Goal: Task Accomplishment & Management: Use online tool/utility

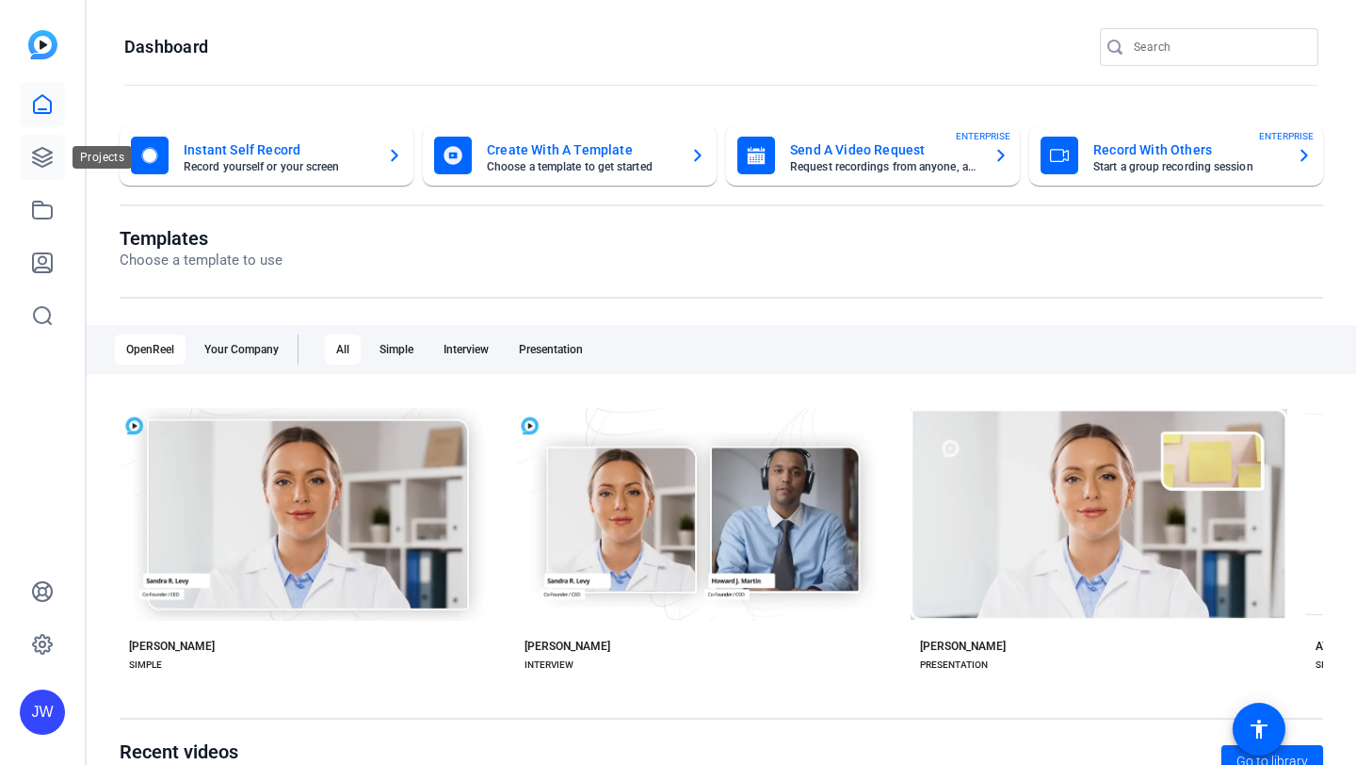
click at [36, 167] on icon at bounding box center [42, 157] width 23 height 23
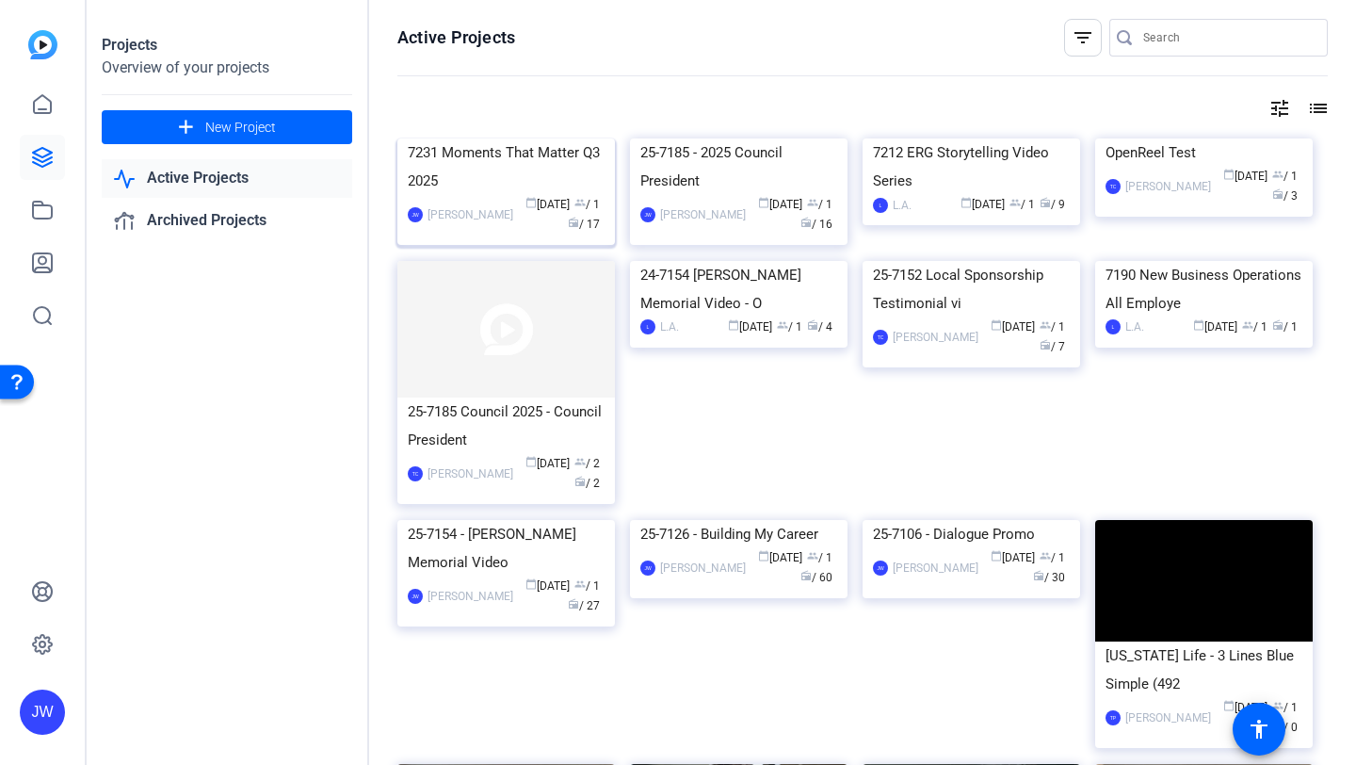
click at [508, 195] on div "7231 Moments That Matter Q3 2025" at bounding box center [506, 166] width 197 height 57
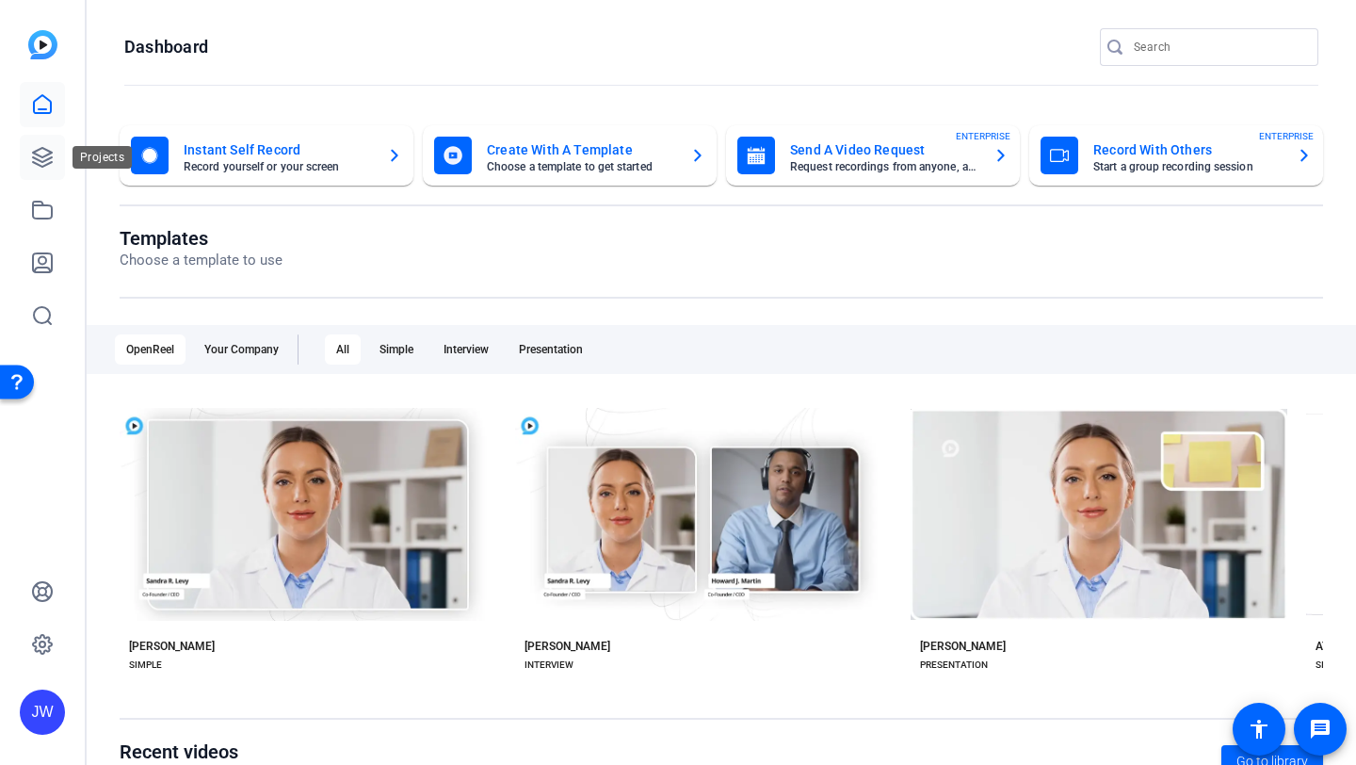
click at [37, 167] on icon at bounding box center [42, 157] width 23 height 23
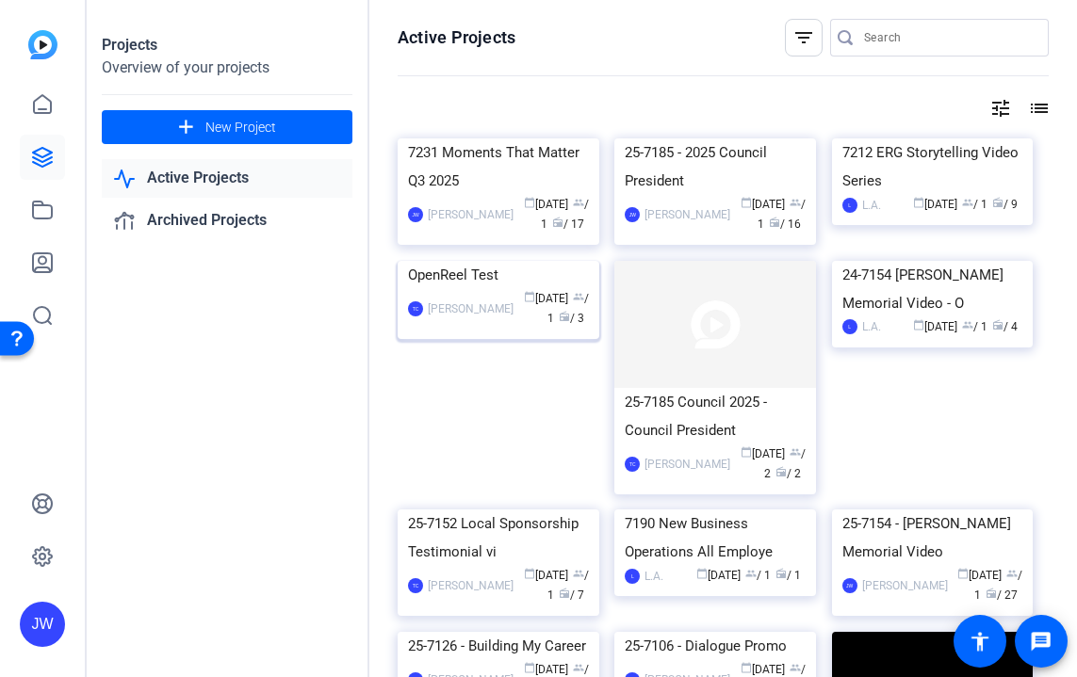
click at [467, 261] on img at bounding box center [499, 261] width 202 height 0
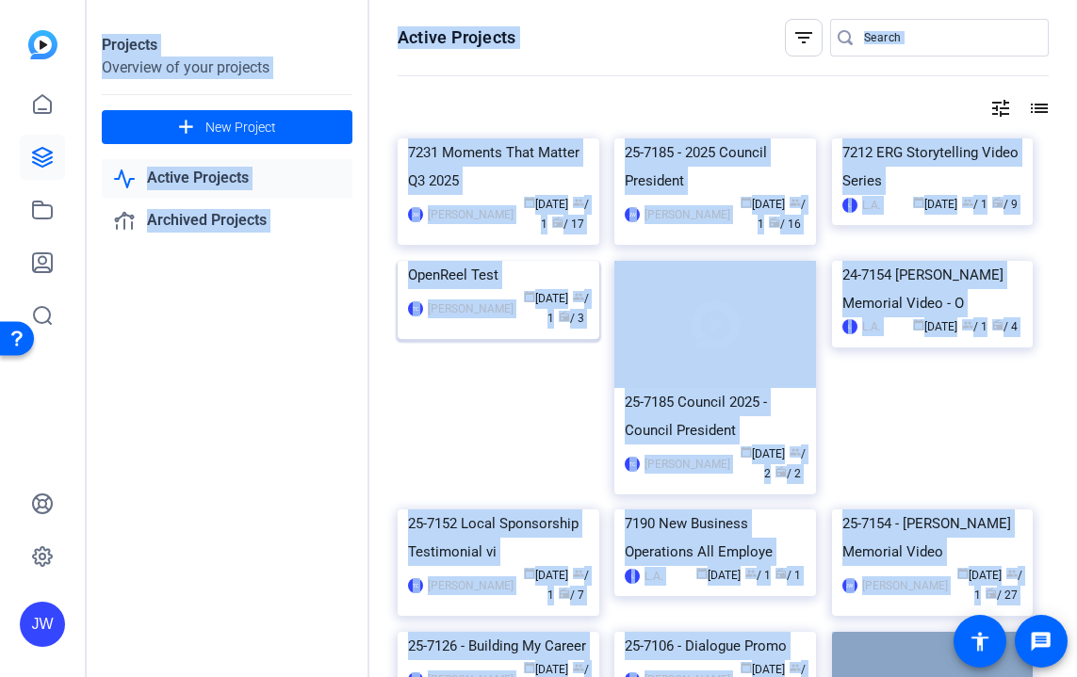
click at [467, 428] on div "Projects Overview of your projects add New Project Active Projects Archived Pro…" at bounding box center [582, 338] width 990 height 677
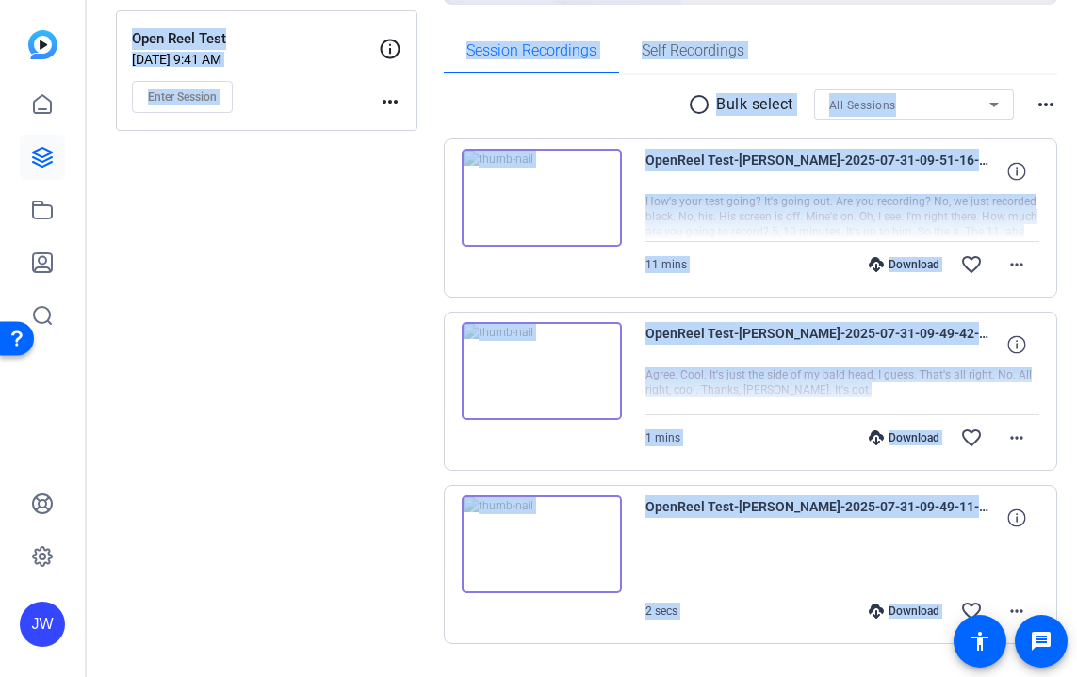
scroll to position [286, 0]
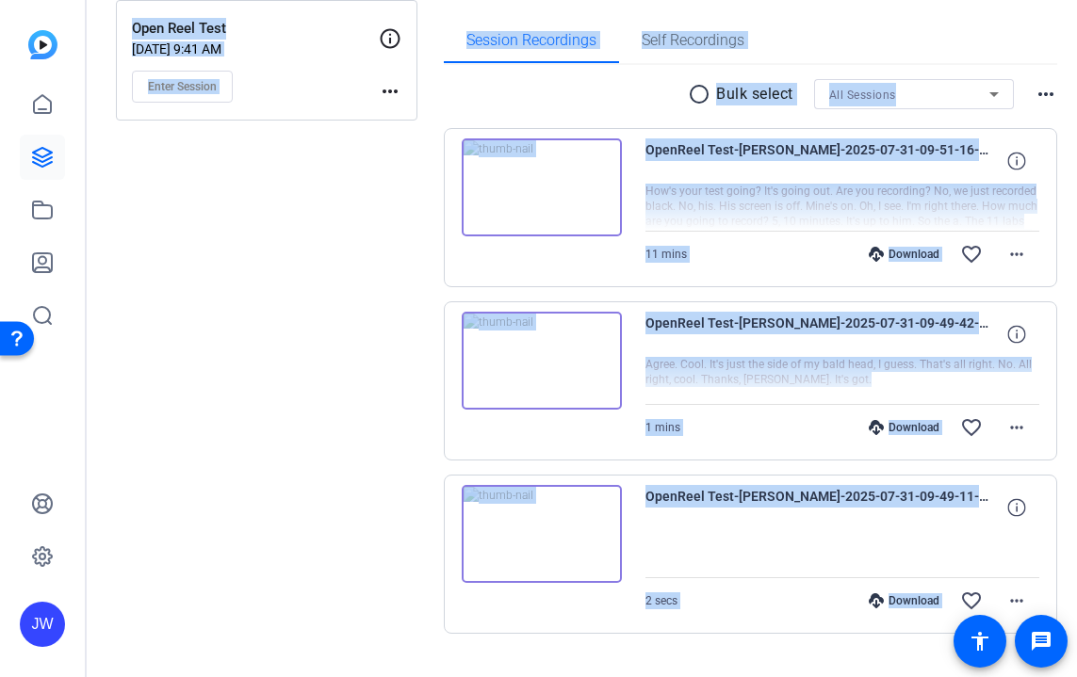
click at [609, 535] on img at bounding box center [542, 534] width 160 height 98
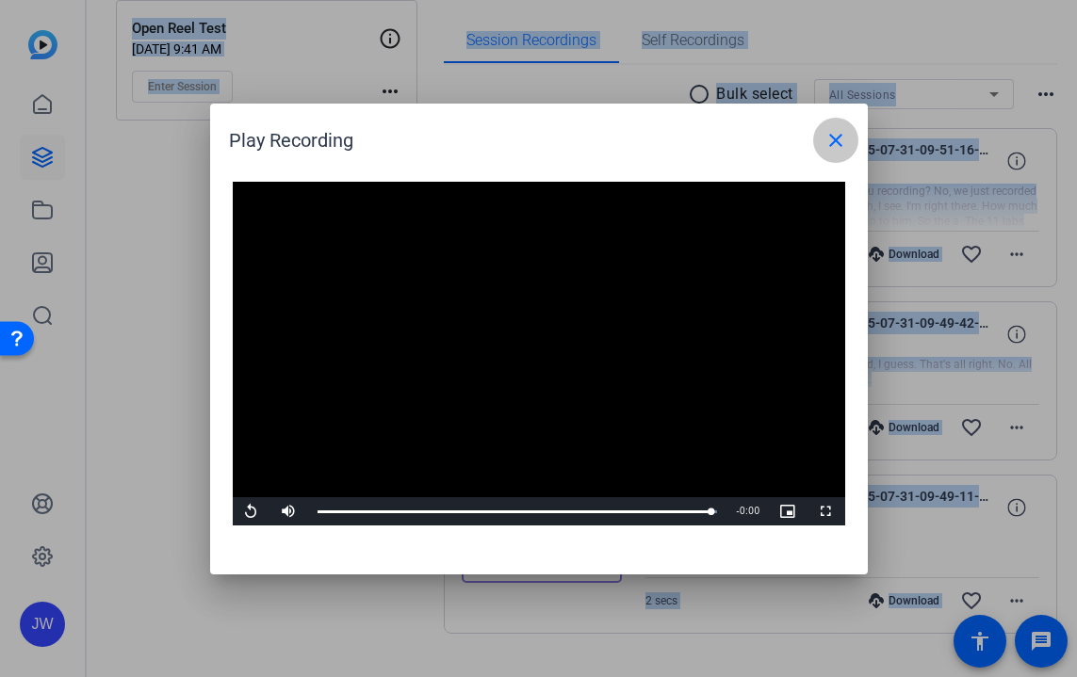
click at [827, 155] on span at bounding box center [835, 140] width 45 height 45
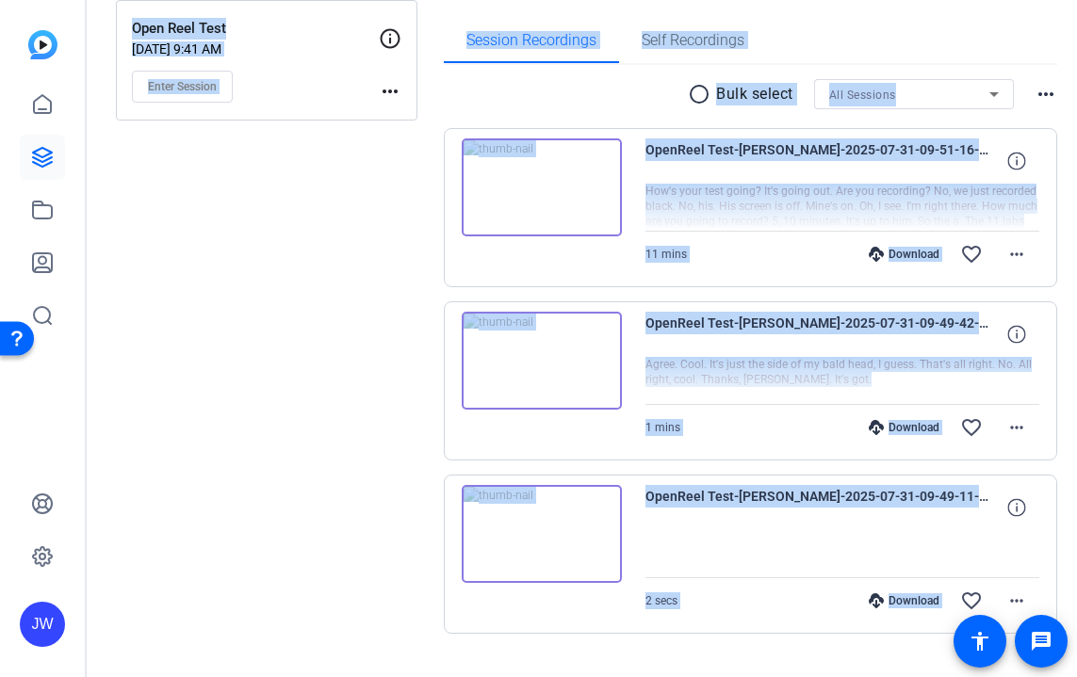
click at [579, 412] on div "OpenReel Test-mike-2025-07-31-09-49-42-026-1 Agree. Cool. It's just the side of…" at bounding box center [750, 380] width 613 height 159
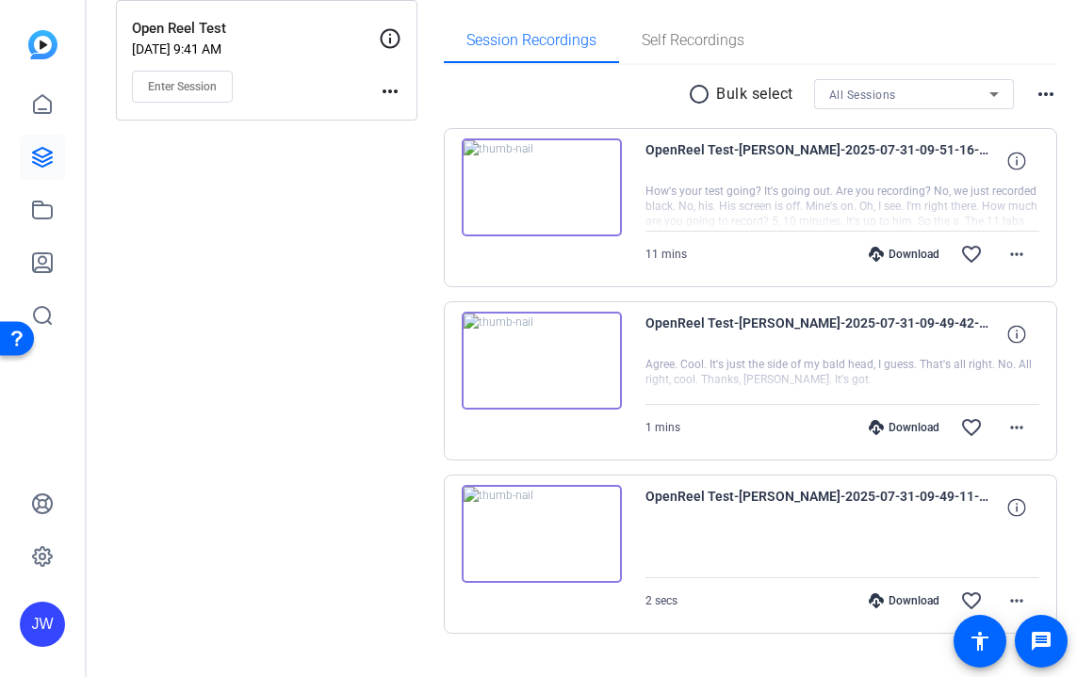
click at [581, 382] on img at bounding box center [542, 361] width 160 height 98
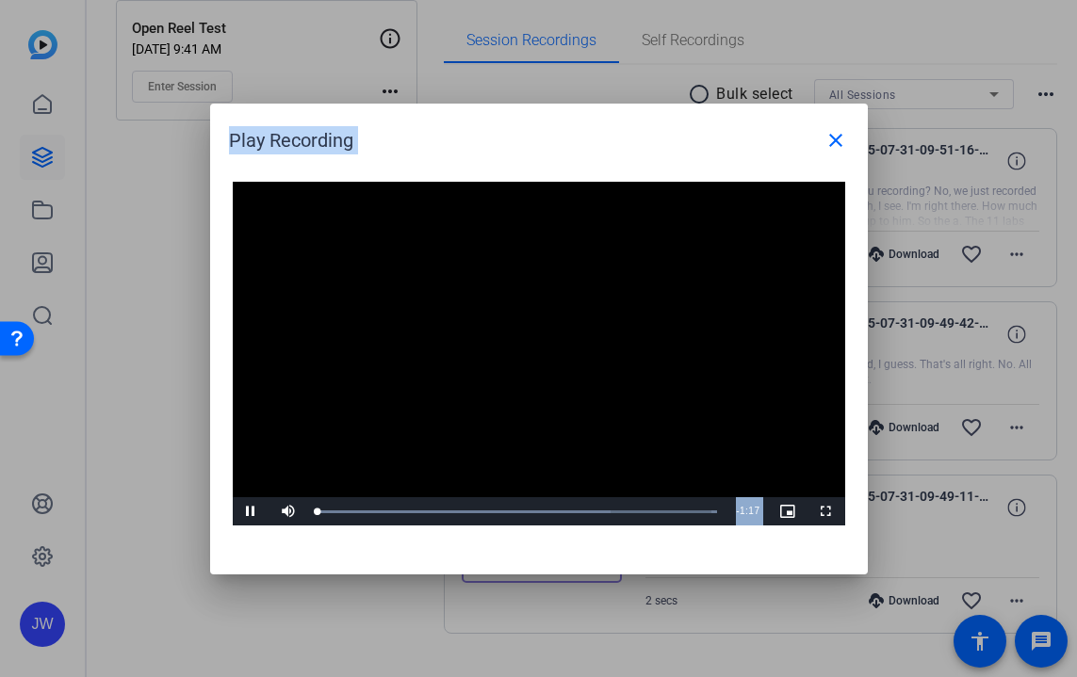
click at [529, 355] on video "Video Player" at bounding box center [539, 354] width 612 height 345
click at [253, 511] on span "Video Player" at bounding box center [252, 511] width 38 height 0
click at [401, 513] on div "Loaded : 100.00% 0:16 0:04" at bounding box center [517, 512] width 400 height 5
click at [463, 512] on div "Loaded : 100.00% 0:28 0:18" at bounding box center [517, 512] width 400 height 5
click at [522, 511] on div "Loaded : 100.00% 0:39 0:30" at bounding box center [517, 512] width 400 height 5
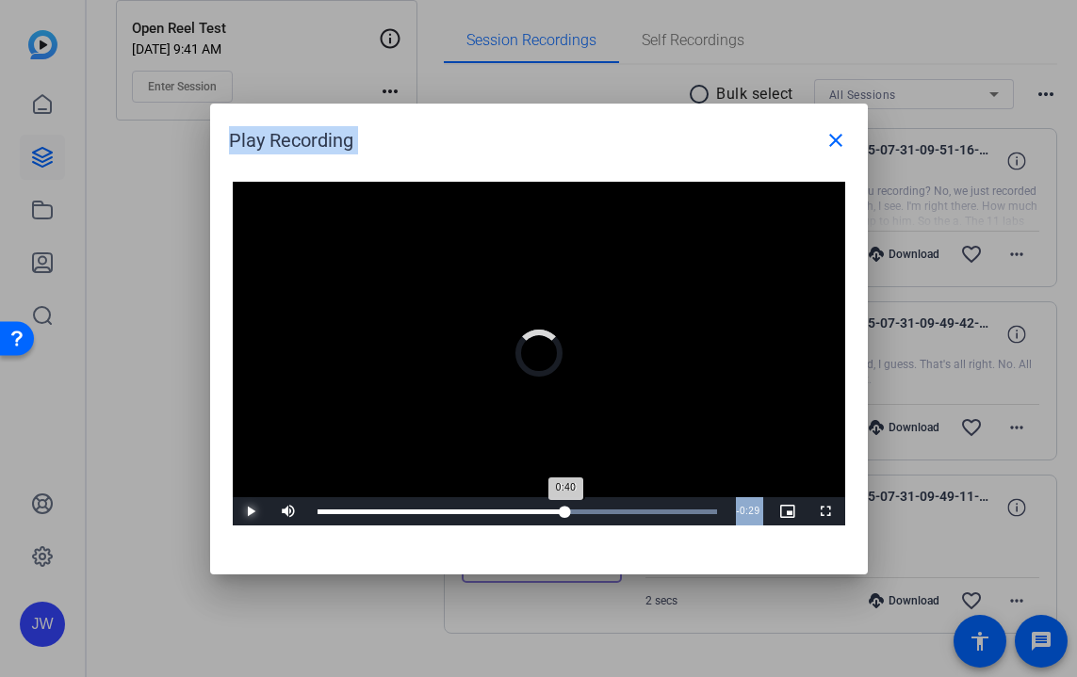
click at [565, 511] on div "Loaded : 100.00% 0:48 0:40" at bounding box center [517, 512] width 400 height 5
click at [678, 510] on div "Loaded : 100.00% 1:09 1:05" at bounding box center [517, 512] width 400 height 5
click at [840, 135] on mat-icon "close" at bounding box center [835, 140] width 23 height 23
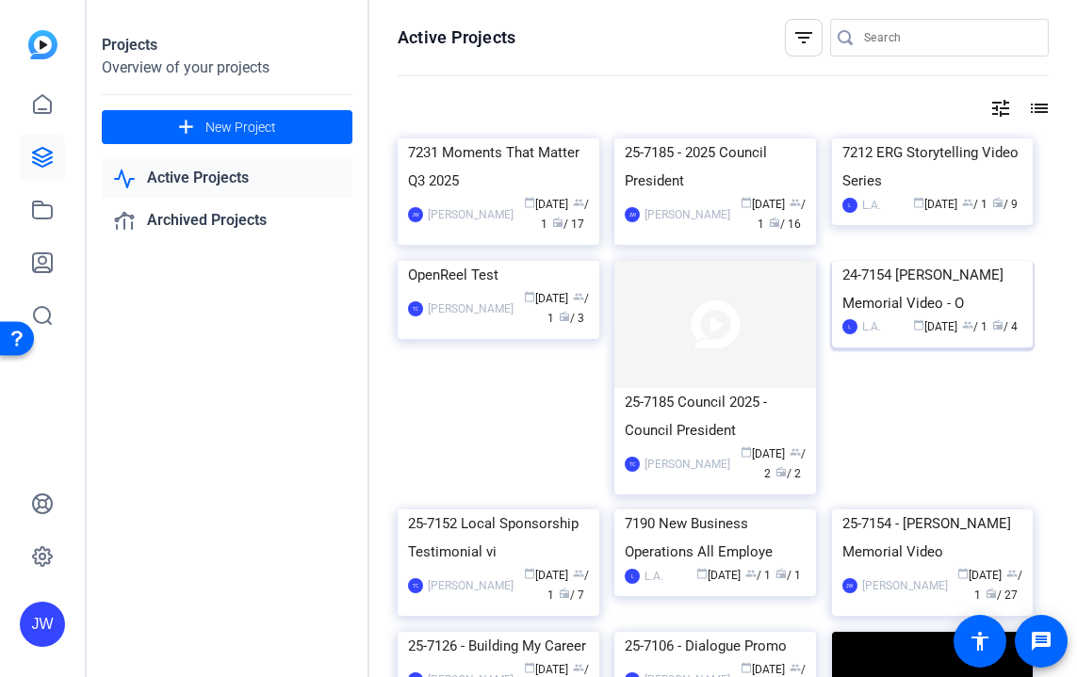
click at [912, 261] on img at bounding box center [933, 261] width 202 height 0
click at [912, 443] on div "Projects Overview of your projects add New Project Active Projects Archived Pro…" at bounding box center [582, 338] width 990 height 677
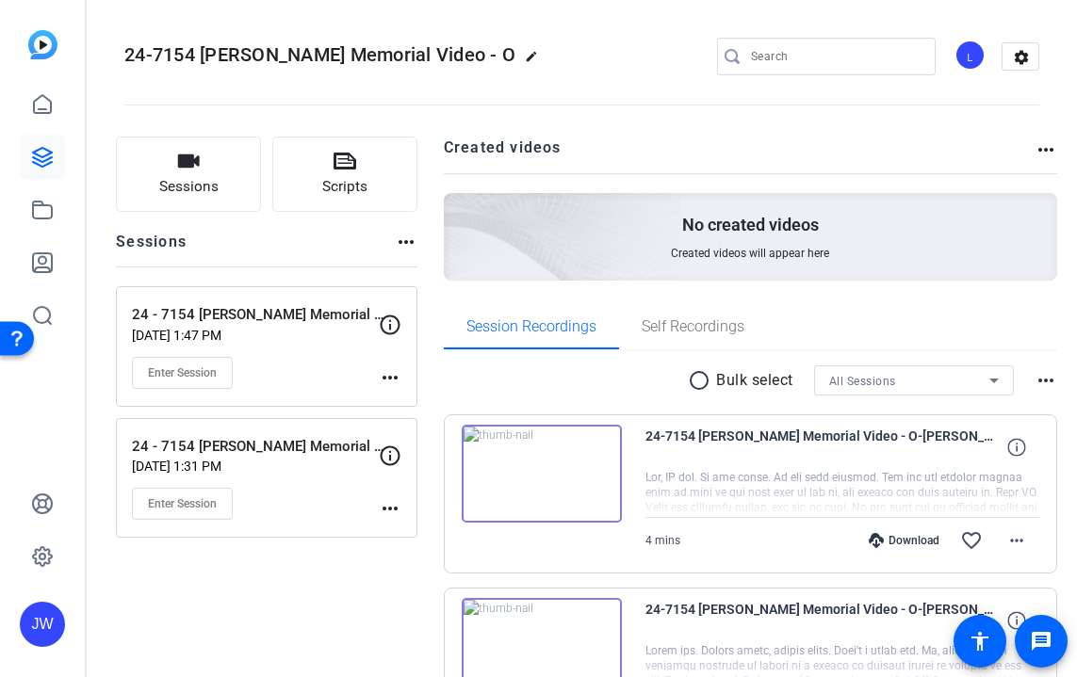
click at [563, 490] on img at bounding box center [542, 474] width 160 height 98
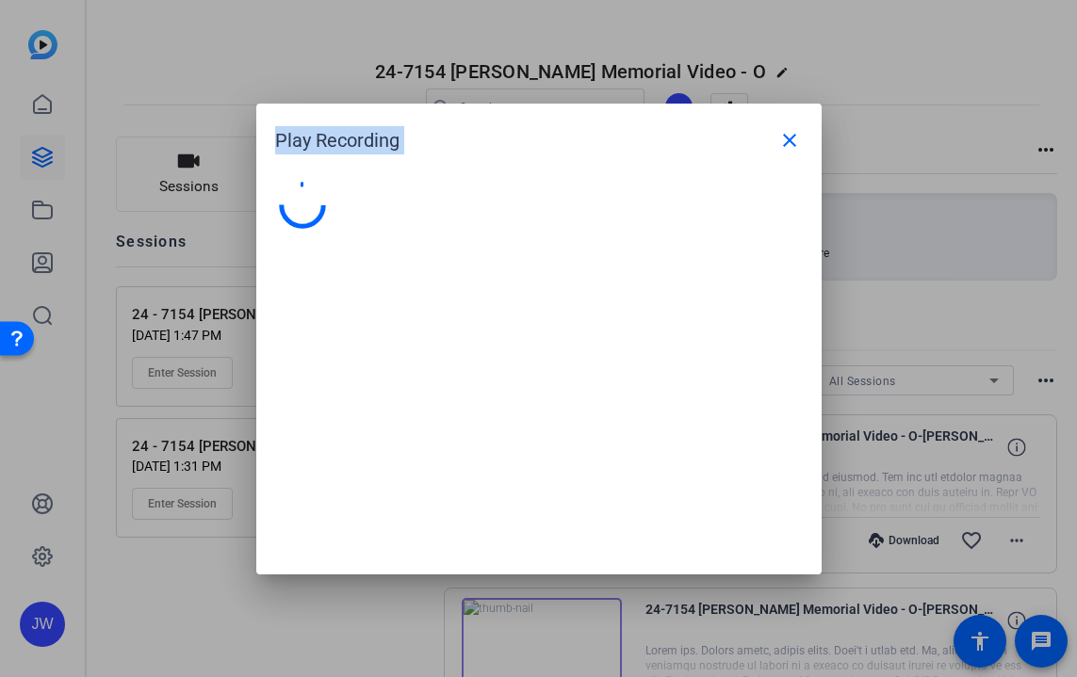
click at [563, 490] on div at bounding box center [538, 369] width 565 height 412
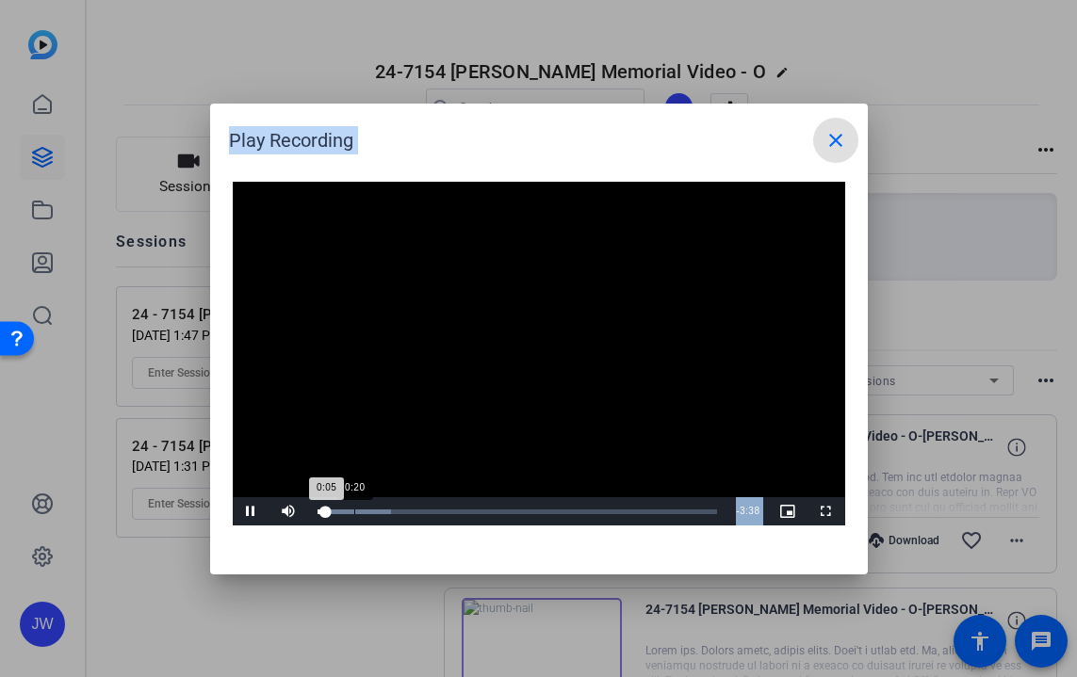
click at [353, 512] on div "Loaded : 18.58% 0:20 0:05" at bounding box center [517, 512] width 400 height 5
click at [393, 510] on div "Loaded : 29.86% 0:42 0:22" at bounding box center [517, 512] width 400 height 5
click at [397, 510] on div "0:44" at bounding box center [356, 512] width 79 height 5
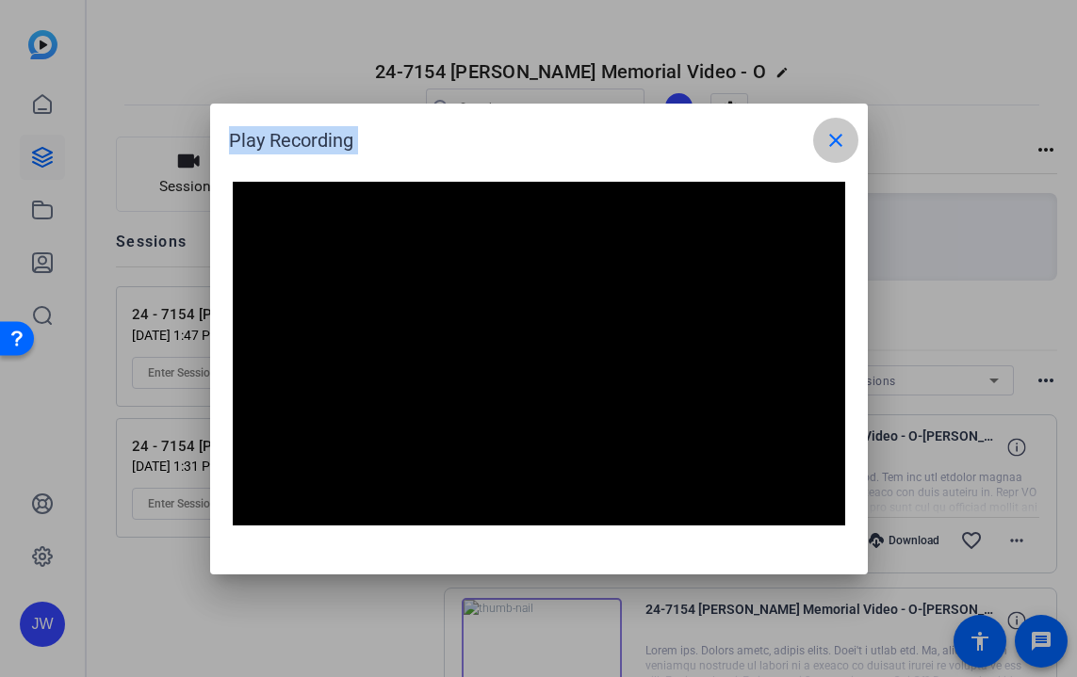
click at [841, 139] on mat-icon "close" at bounding box center [835, 140] width 23 height 23
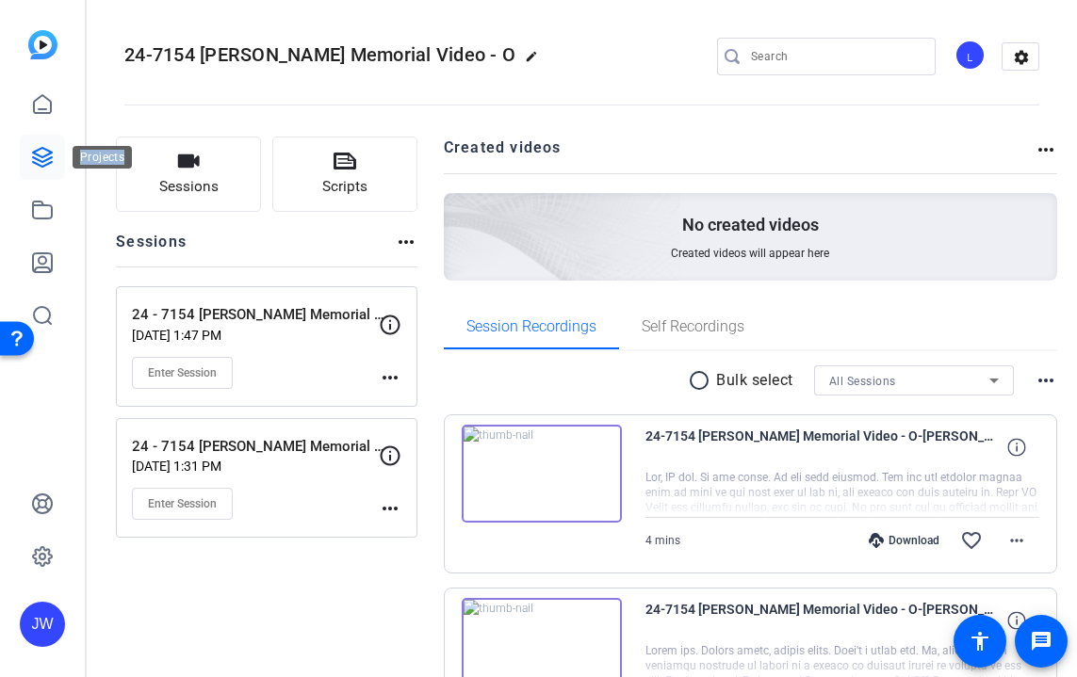
click at [47, 162] on icon at bounding box center [42, 157] width 23 height 23
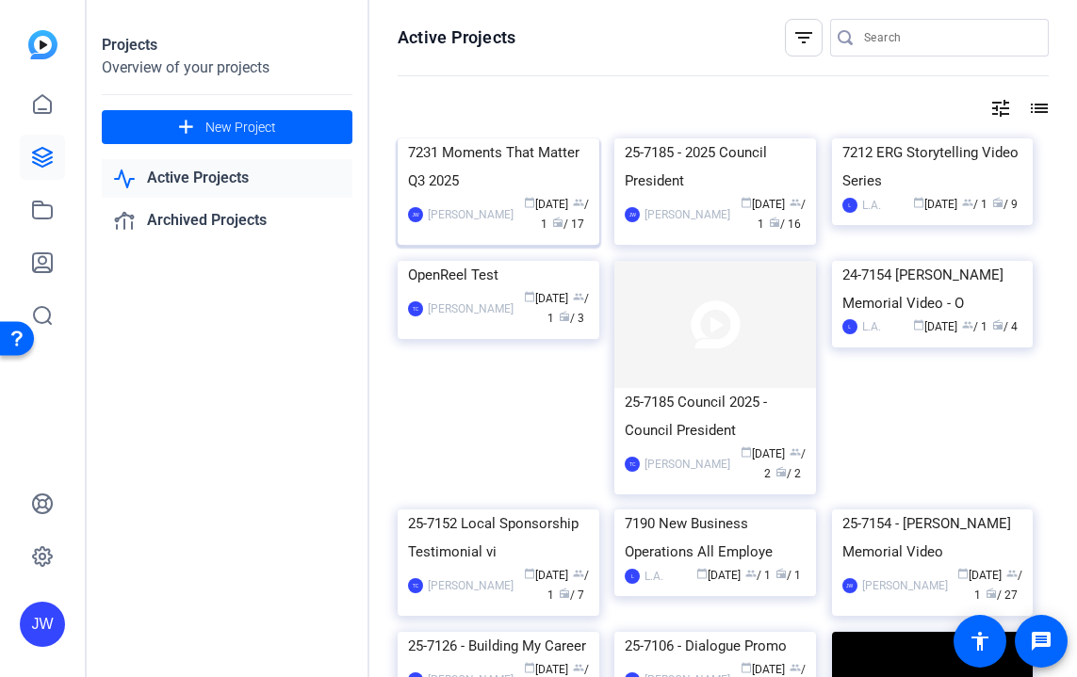
click at [458, 195] on div "7231 Moments That Matter Q3 2025" at bounding box center [498, 166] width 181 height 57
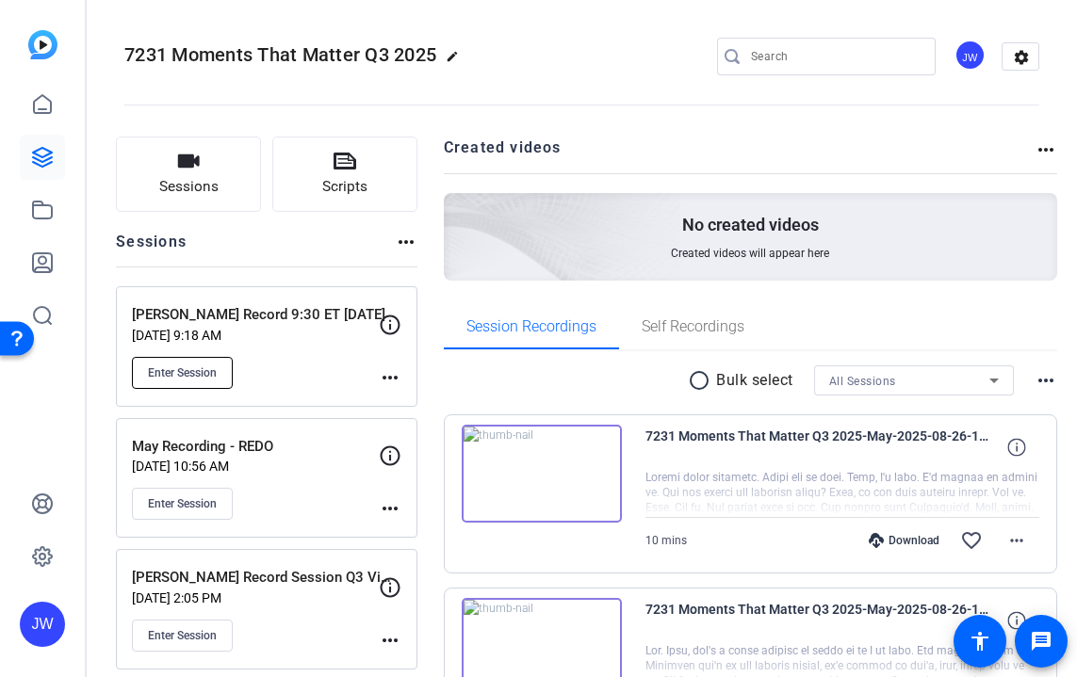
click at [182, 369] on span "Enter Session" at bounding box center [182, 372] width 69 height 15
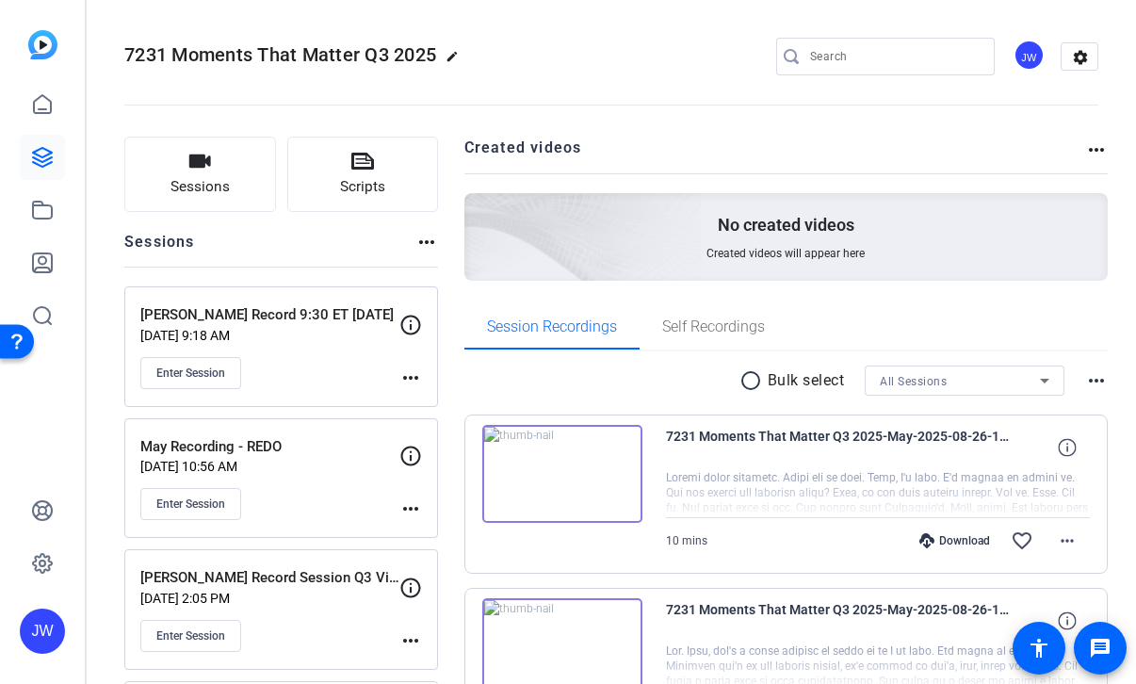
click at [399, 378] on mat-icon "more_horiz" at bounding box center [410, 377] width 23 height 23
click at [457, 394] on span "Edit Session" at bounding box center [457, 405] width 86 height 23
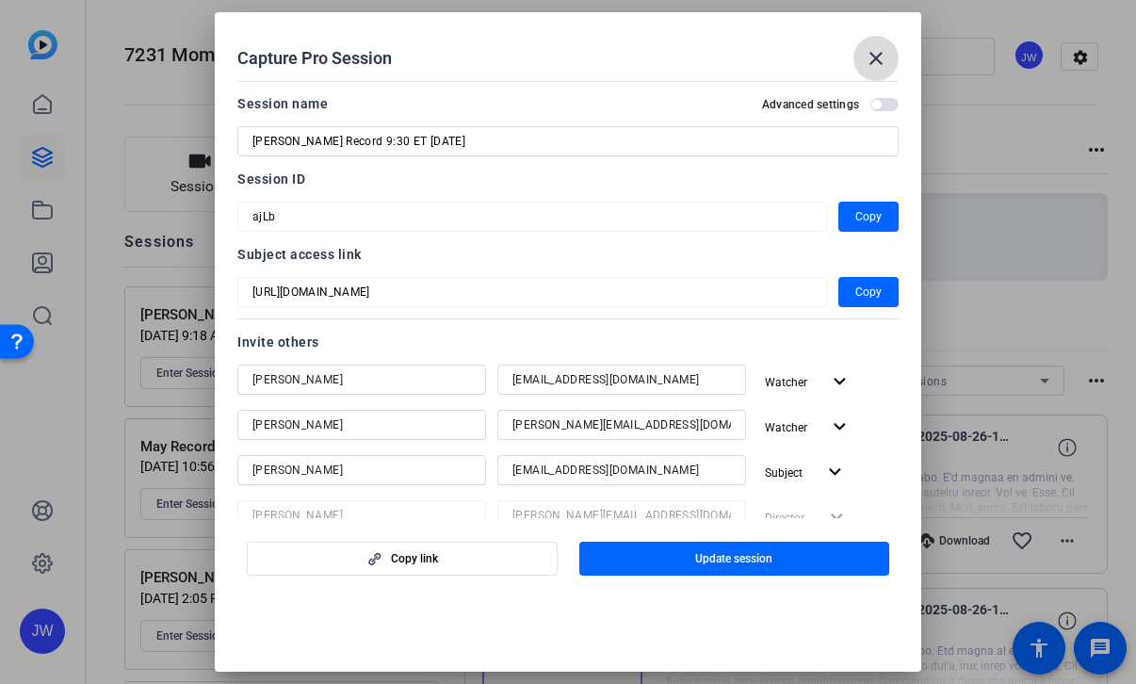
click at [875, 63] on mat-icon "close" at bounding box center [876, 58] width 23 height 23
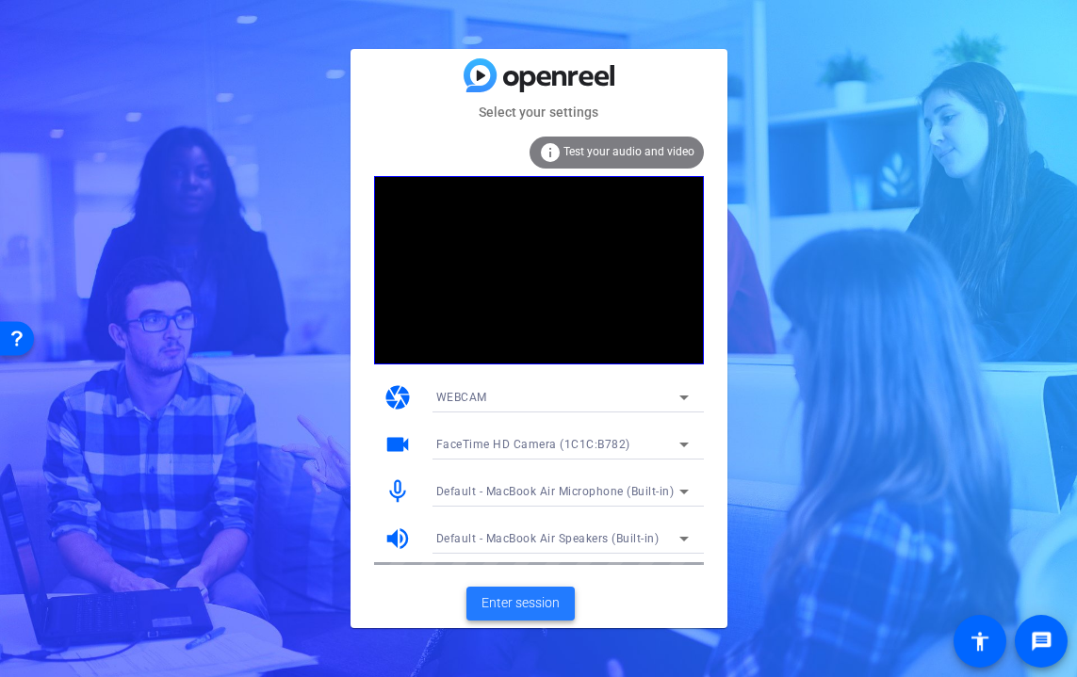
click at [516, 609] on span "Enter session" at bounding box center [520, 603] width 78 height 20
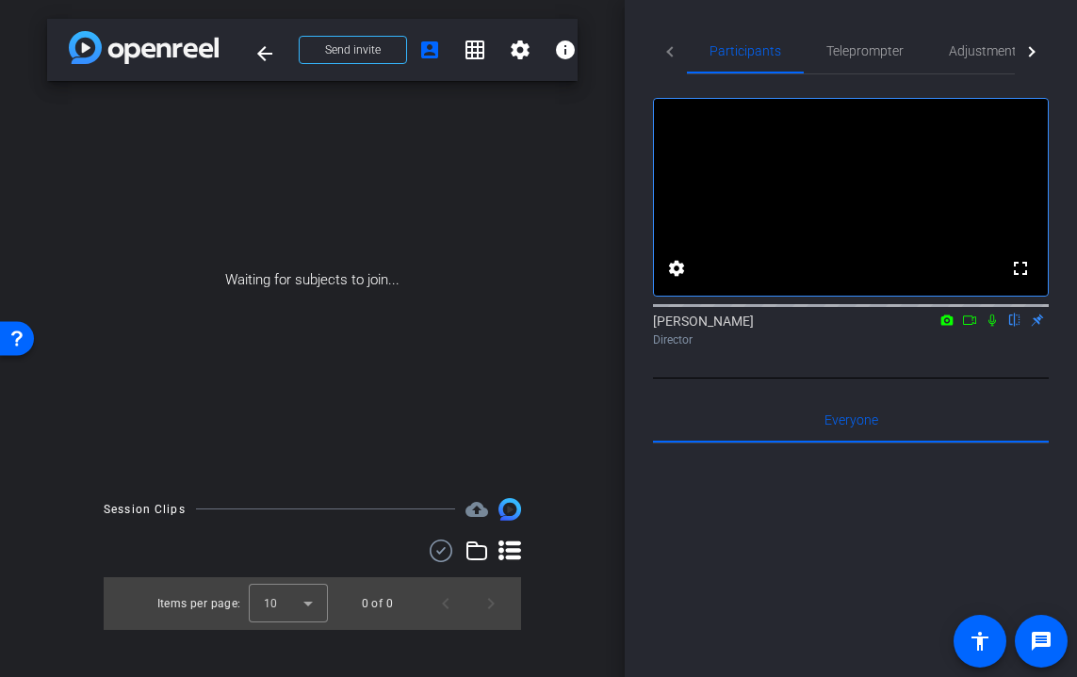
click at [989, 327] on icon at bounding box center [991, 320] width 15 height 13
click at [968, 327] on icon at bounding box center [969, 320] width 15 height 13
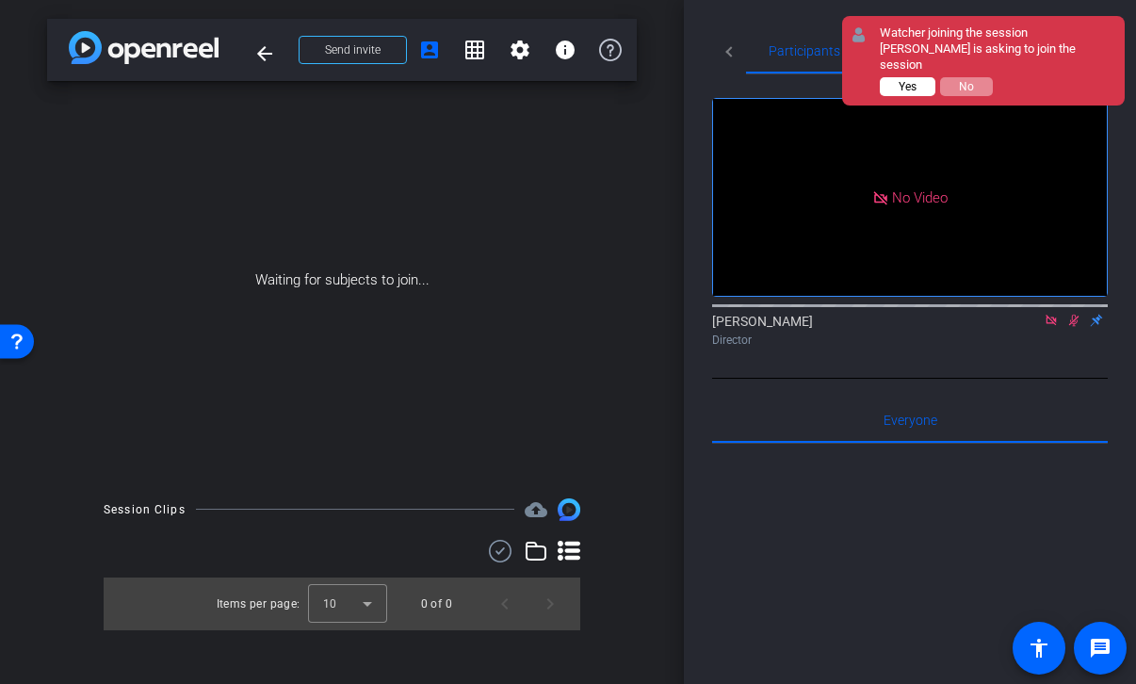
click at [892, 77] on button "Yes" at bounding box center [908, 86] width 56 height 19
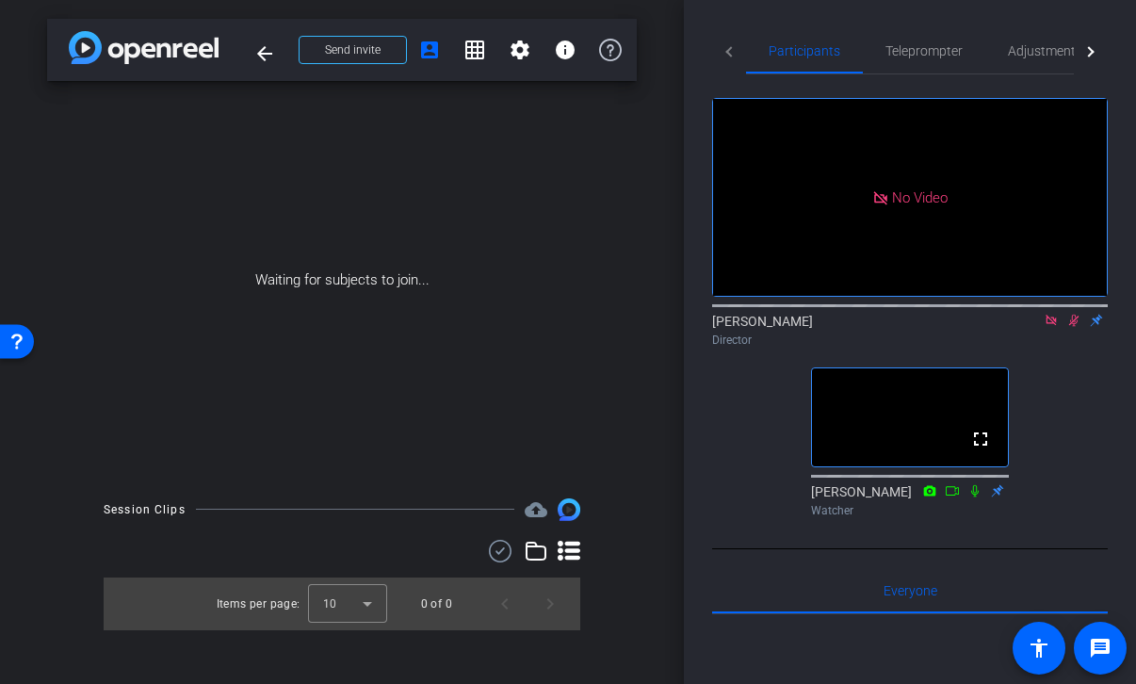
click at [1075, 327] on icon at bounding box center [1073, 320] width 15 height 13
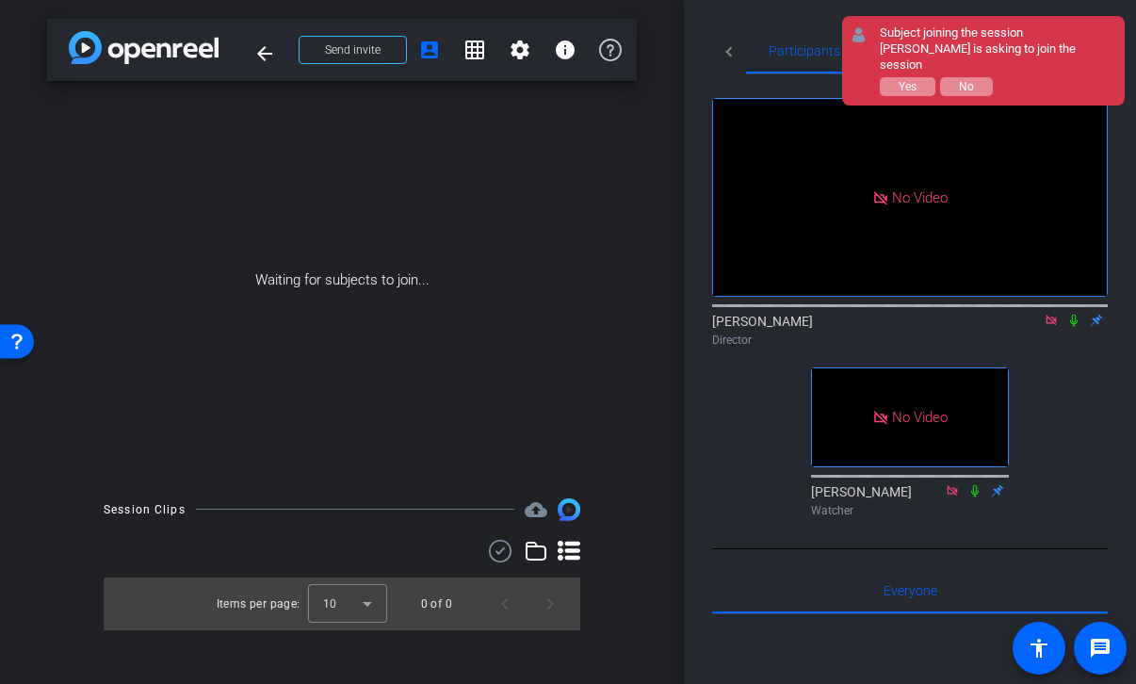
click at [1051, 327] on icon at bounding box center [1051, 320] width 15 height 13
click at [908, 80] on span "Yes" at bounding box center [908, 86] width 18 height 13
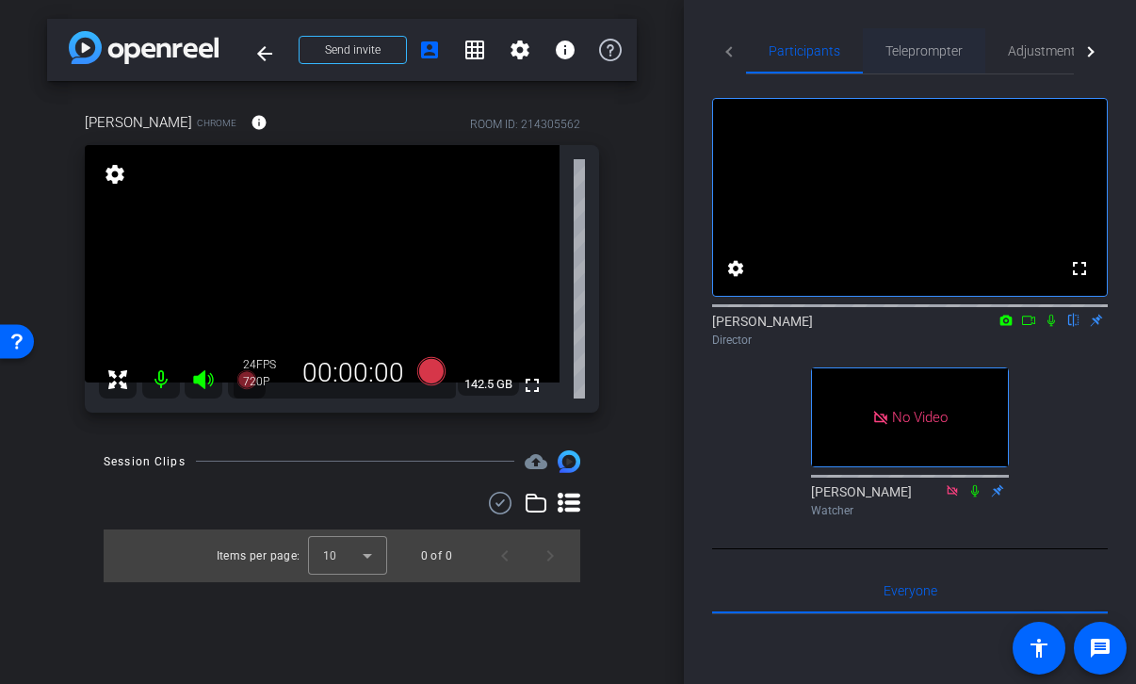
click at [914, 37] on span "Teleprompter" at bounding box center [923, 50] width 77 height 45
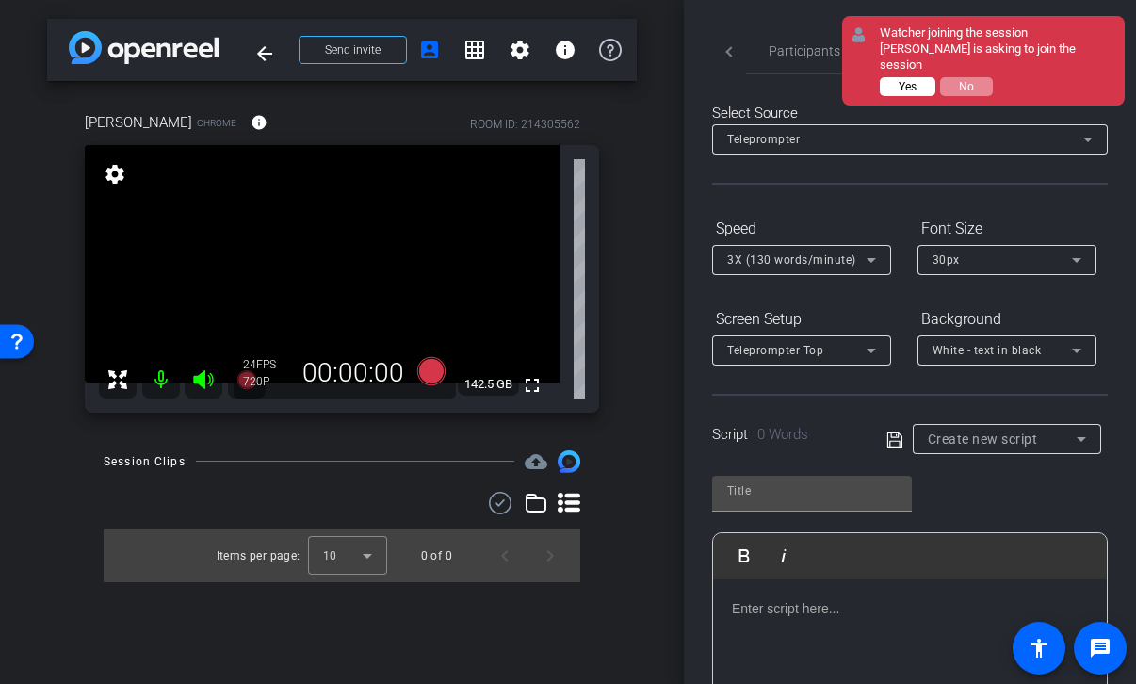
click at [895, 77] on button "Yes" at bounding box center [908, 86] width 56 height 19
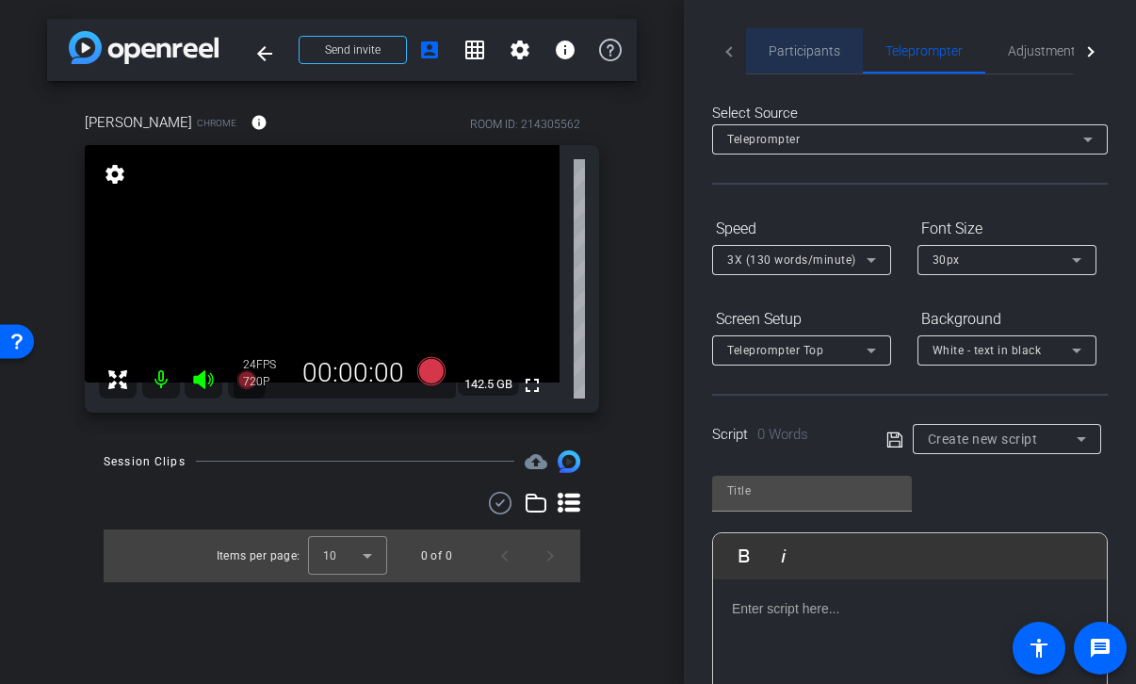
click at [804, 69] on span "Participants" at bounding box center [805, 50] width 72 height 45
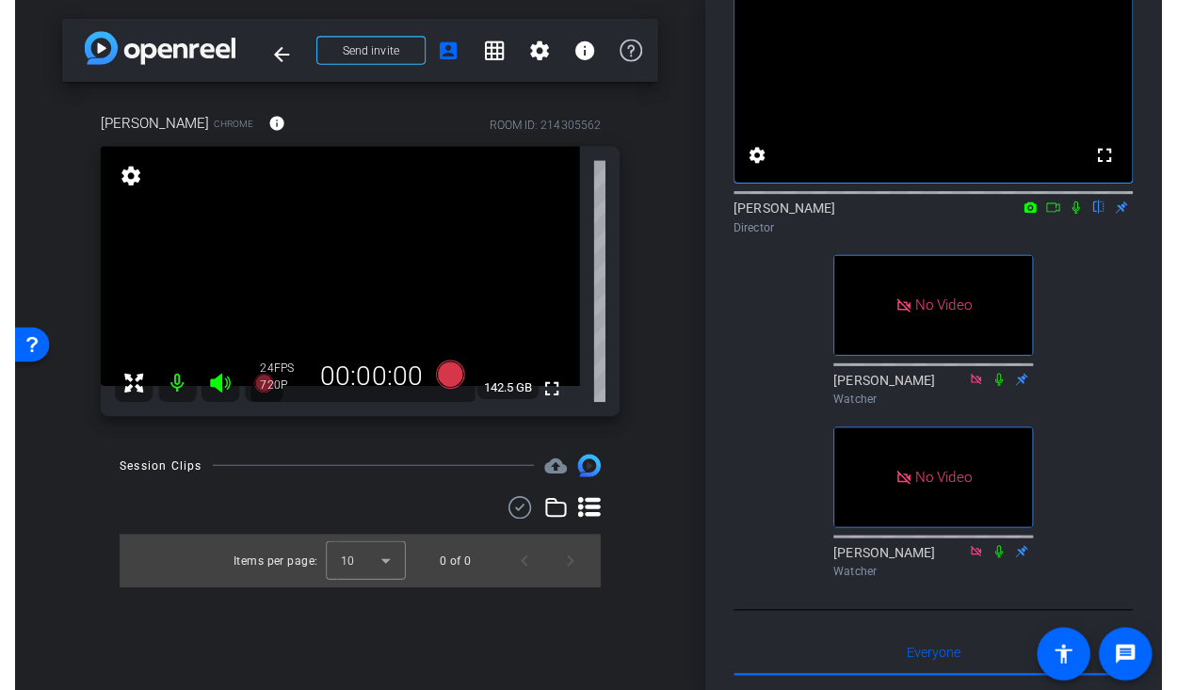
scroll to position [114, 0]
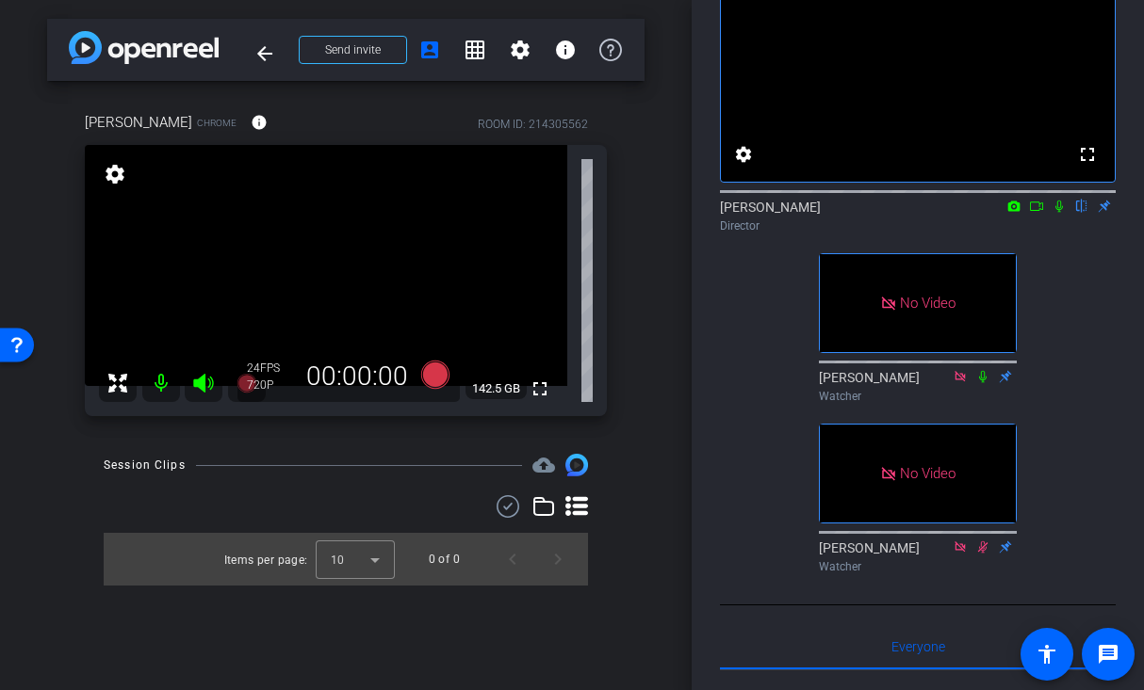
click at [1057, 314] on div "fullscreen settings Jon Williams flip Director No Video Lori Watcher No Video J…" at bounding box center [918, 270] width 396 height 621
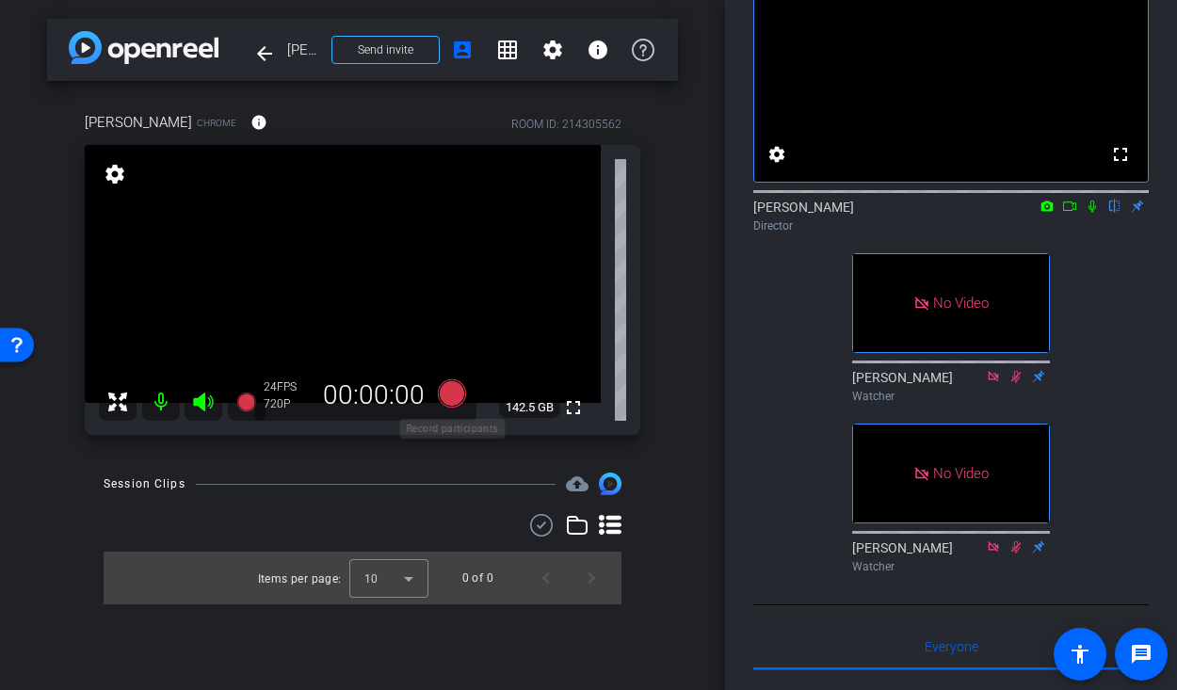
click at [457, 396] on icon at bounding box center [452, 394] width 28 height 28
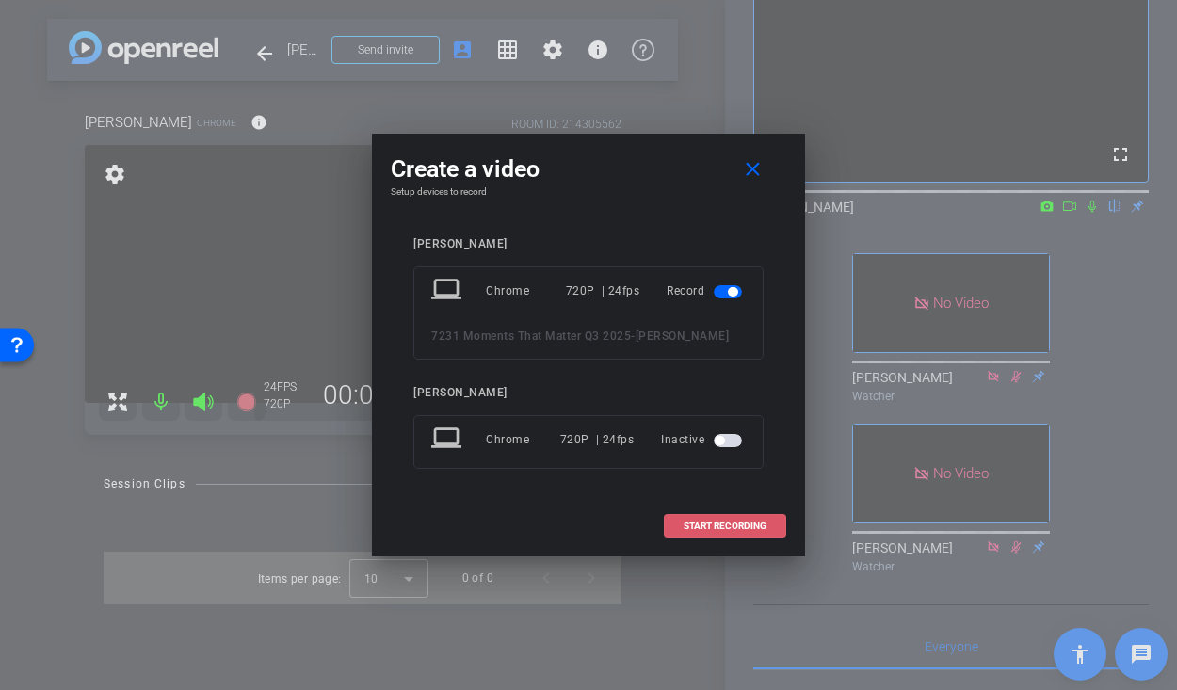
click at [727, 519] on span at bounding box center [725, 526] width 121 height 45
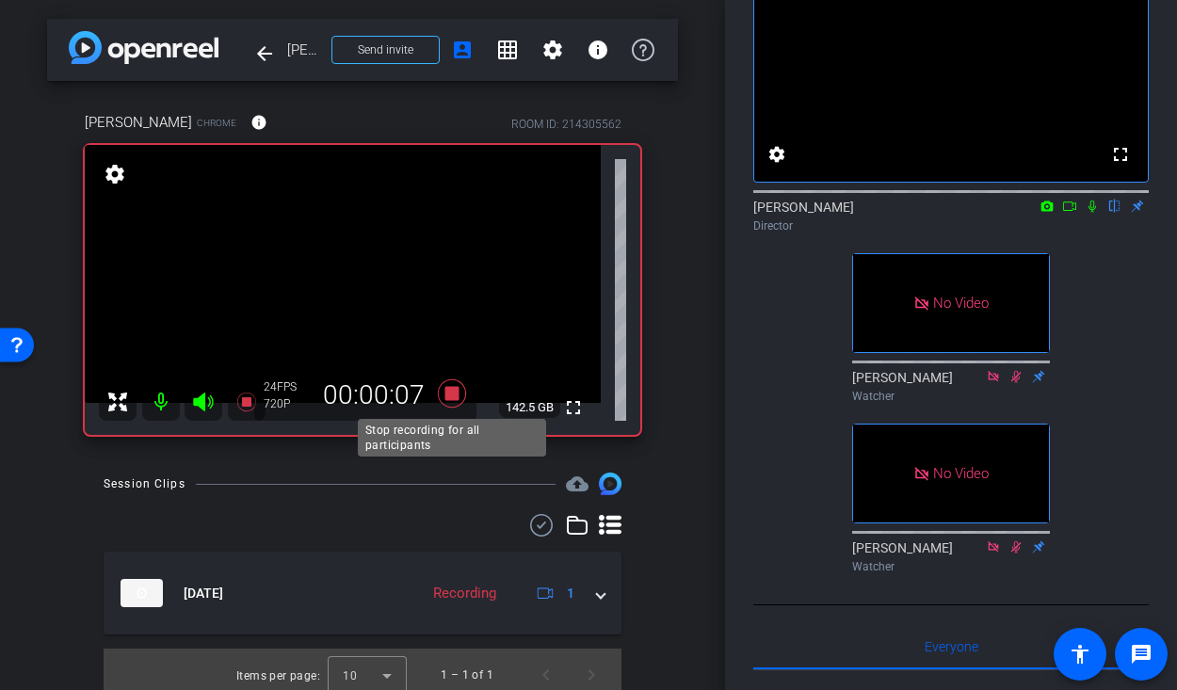
click at [451, 395] on icon at bounding box center [452, 394] width 28 height 28
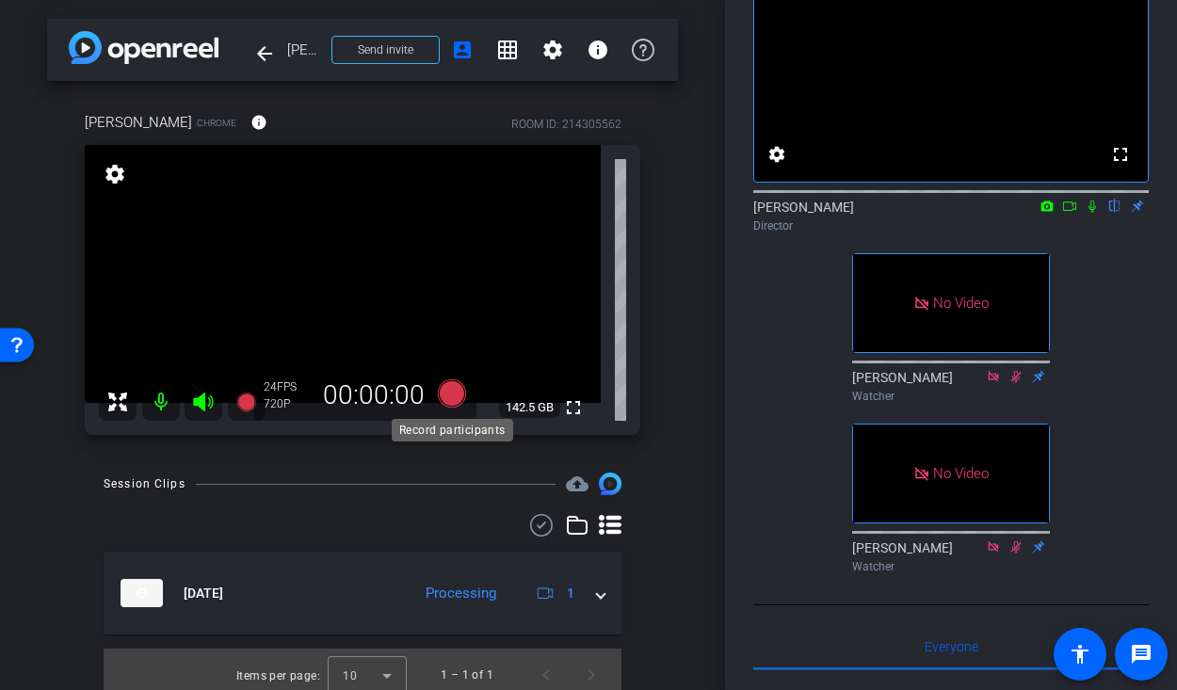
click at [457, 401] on icon at bounding box center [452, 394] width 28 height 28
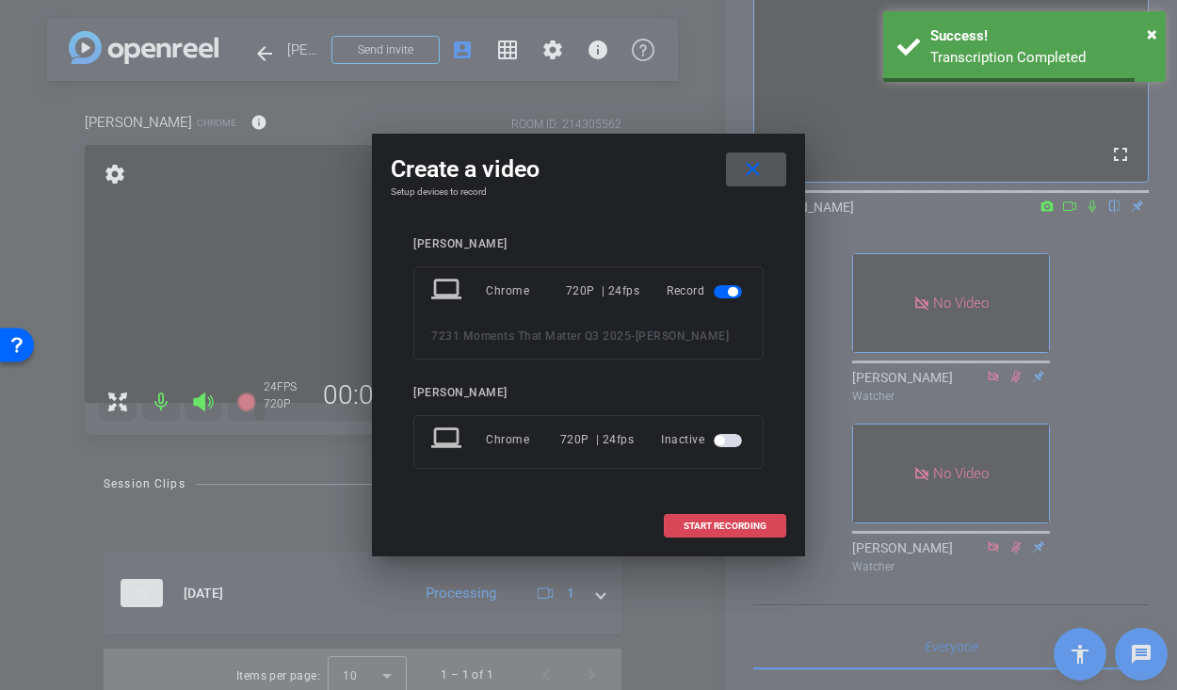
click at [713, 516] on span at bounding box center [725, 526] width 121 height 45
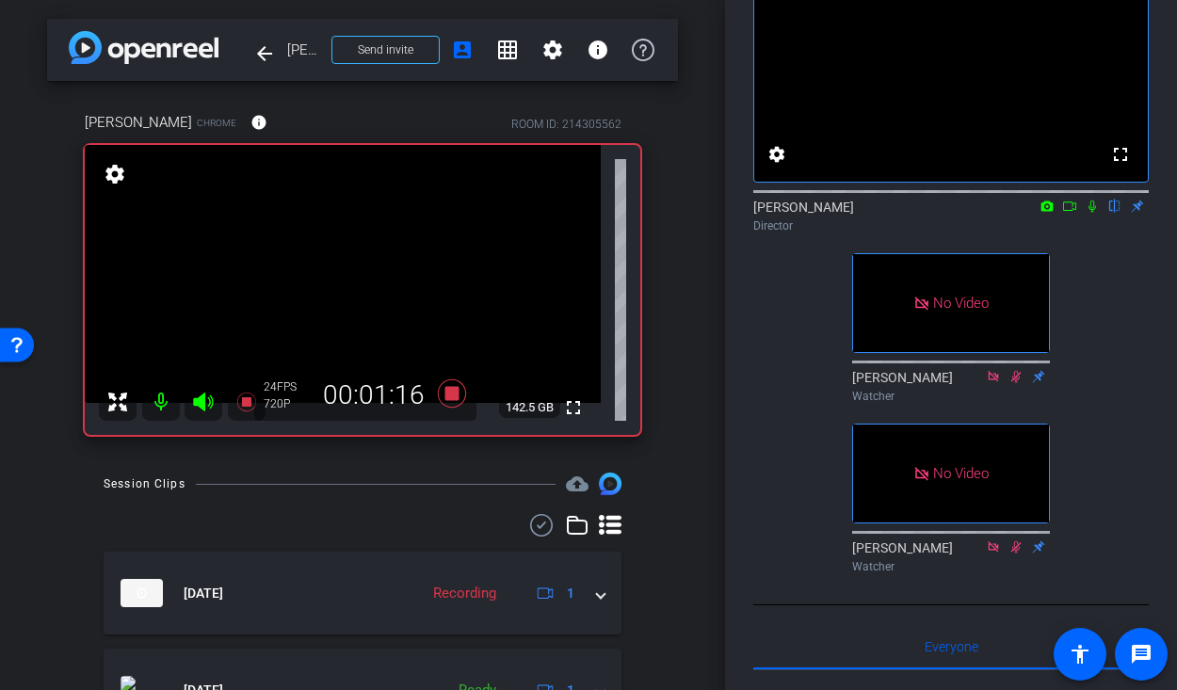
click at [1076, 213] on icon at bounding box center [1092, 206] width 15 height 13
click at [1066, 213] on icon at bounding box center [1070, 206] width 15 height 13
click at [1076, 213] on icon at bounding box center [1115, 206] width 15 height 13
click at [1076, 213] on icon at bounding box center [1116, 207] width 10 height 12
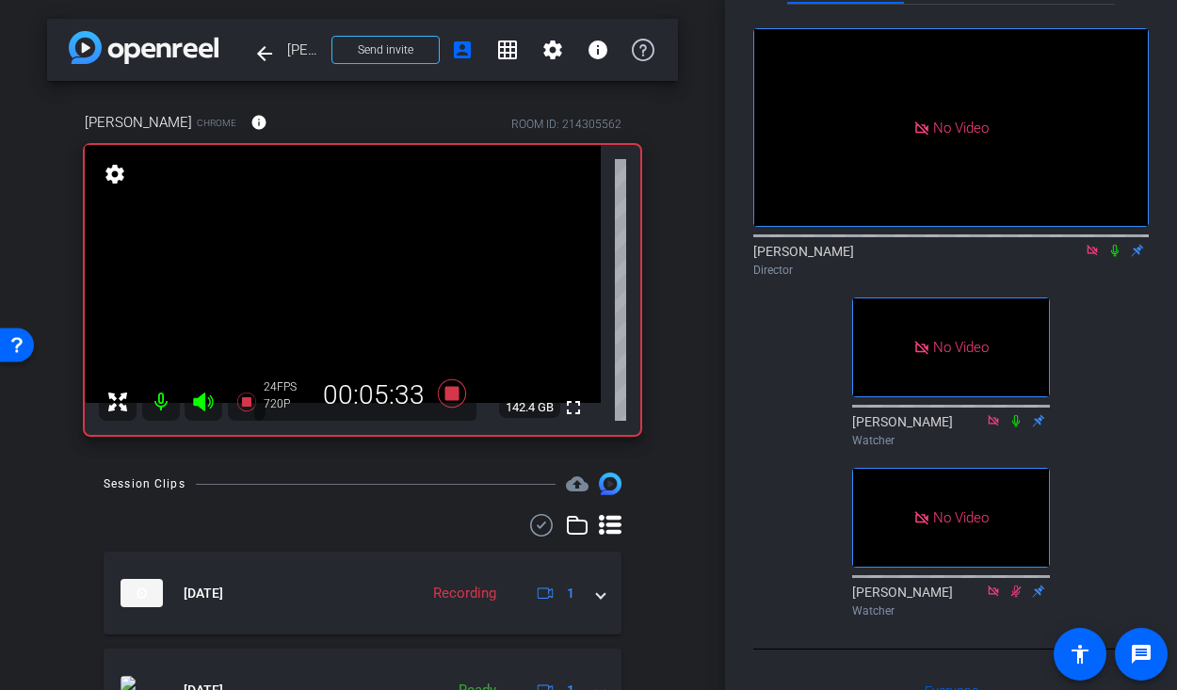
scroll to position [64, 0]
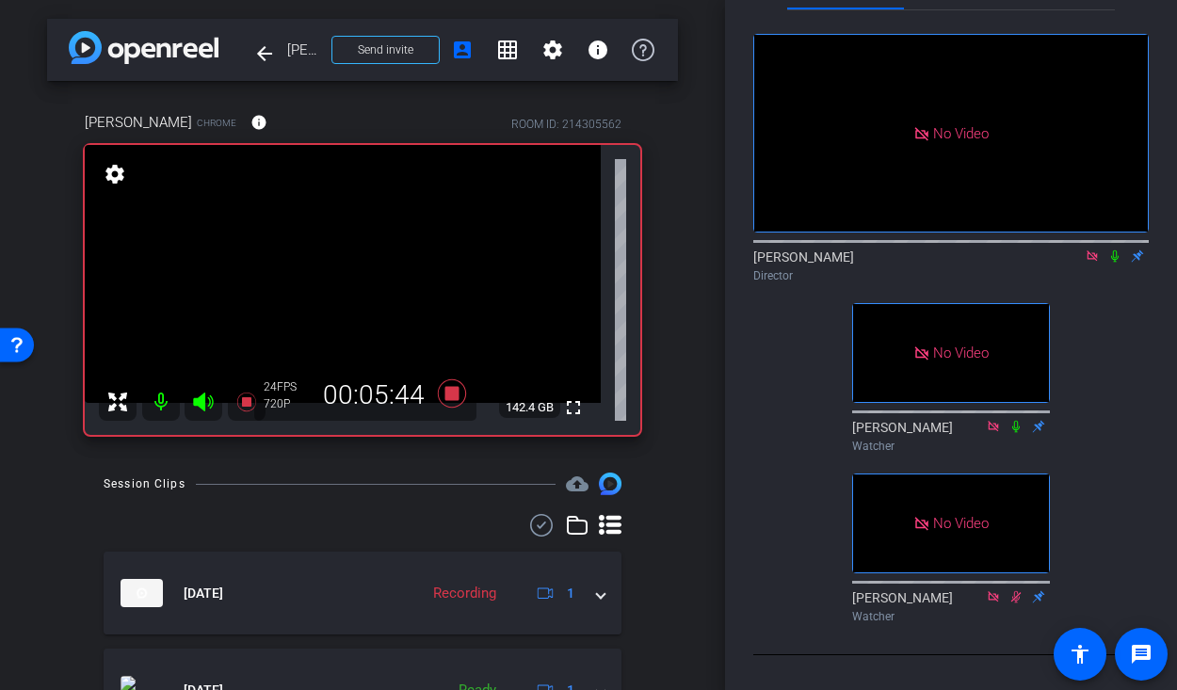
click at [1076, 263] on icon at bounding box center [1116, 257] width 8 height 12
click at [1076, 263] on icon at bounding box center [1116, 257] width 10 height 12
click at [1076, 263] on icon at bounding box center [1092, 256] width 15 height 13
click at [1076, 263] on icon at bounding box center [1115, 256] width 15 height 13
click at [449, 394] on icon at bounding box center [452, 394] width 28 height 28
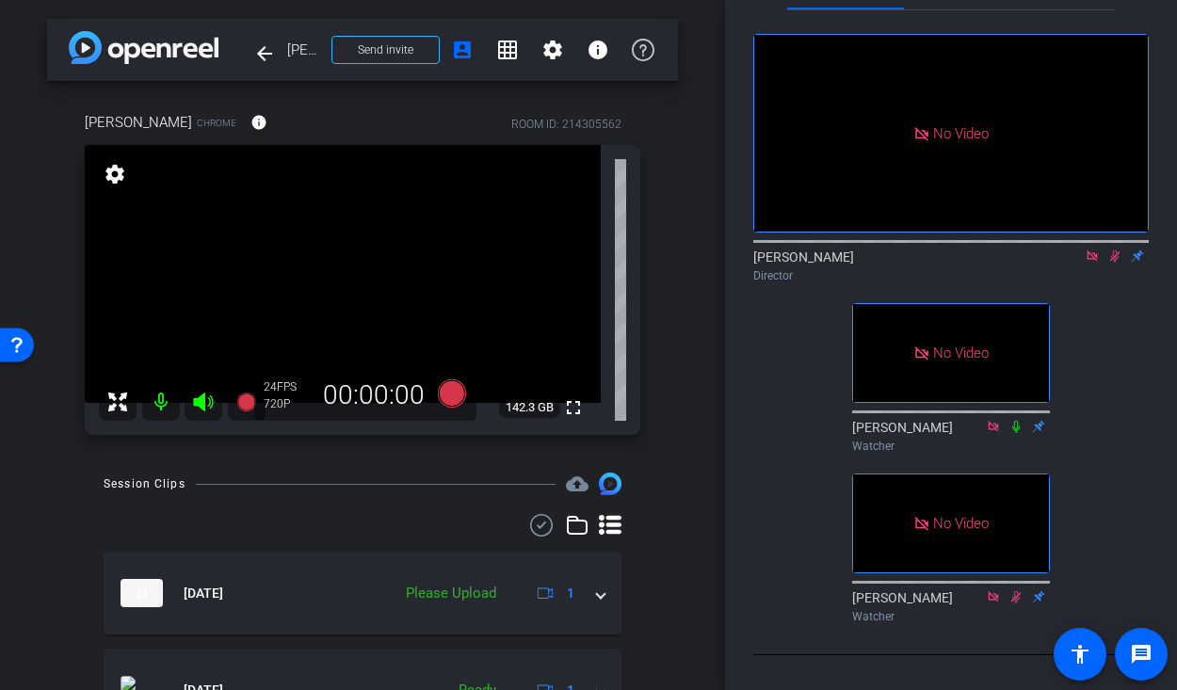
click at [1076, 263] on icon at bounding box center [1115, 256] width 15 height 13
click at [433, 396] on icon at bounding box center [452, 394] width 45 height 34
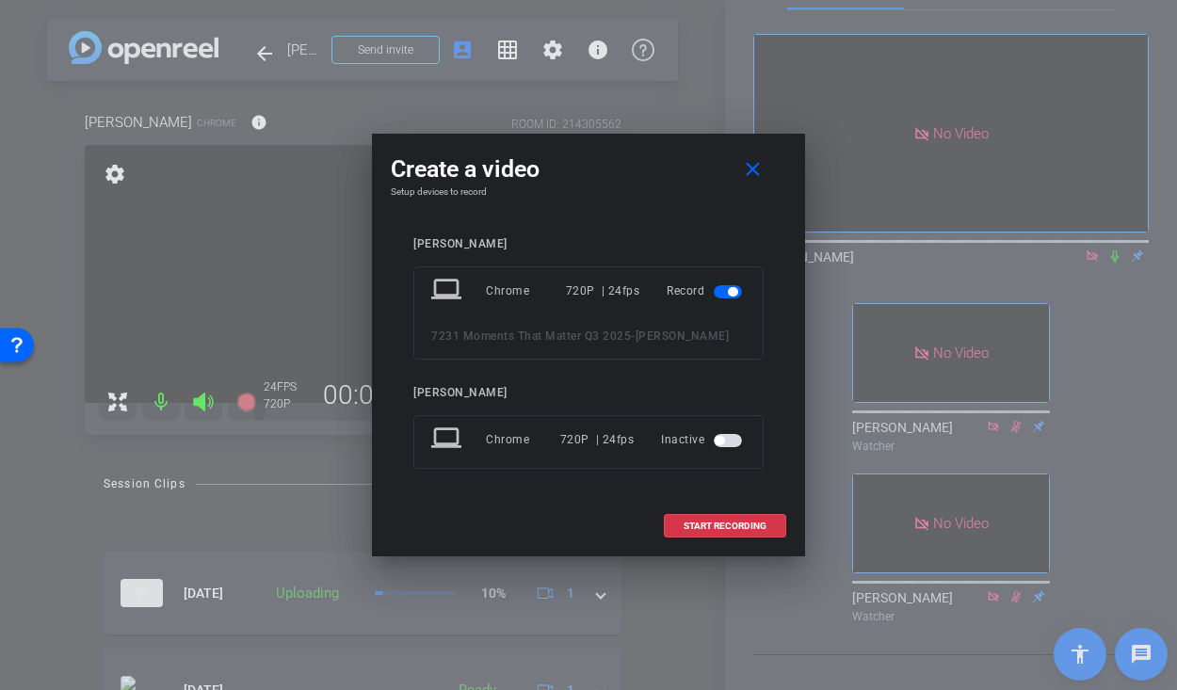
click at [739, 563] on div at bounding box center [588, 345] width 1177 height 690
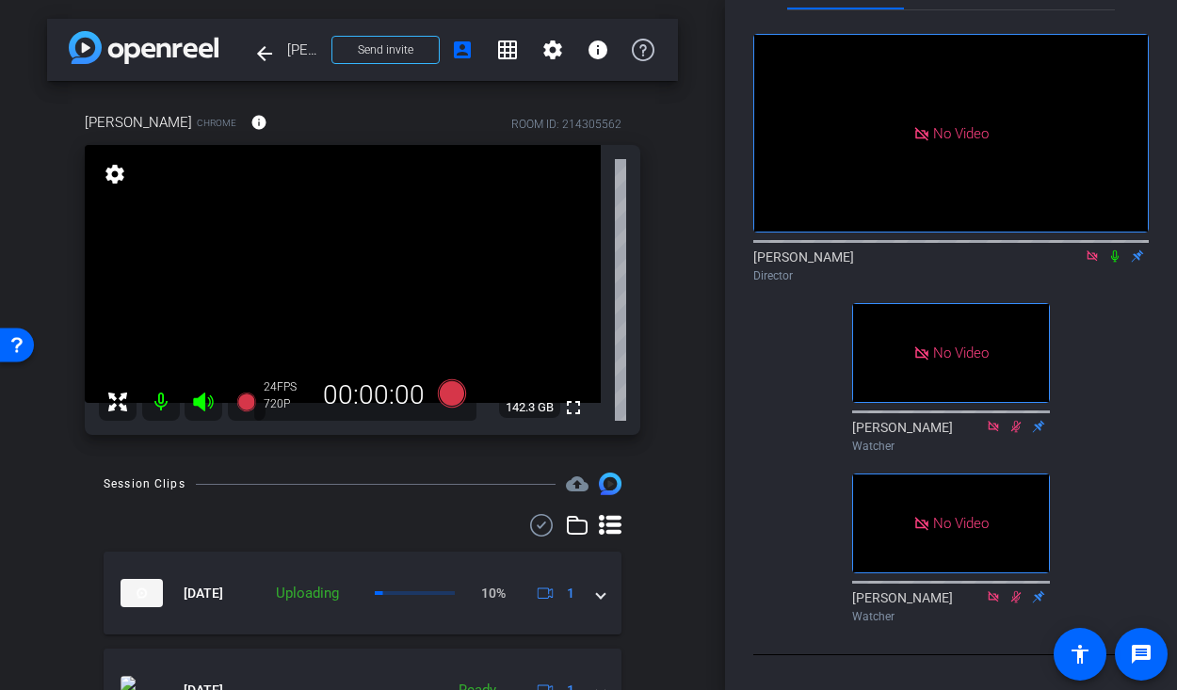
click at [728, 533] on div "Participants Teleprompter Adjustments Live No Video Jon Williams Director No Vi…" at bounding box center [951, 345] width 452 height 690
click at [446, 393] on icon at bounding box center [452, 394] width 28 height 28
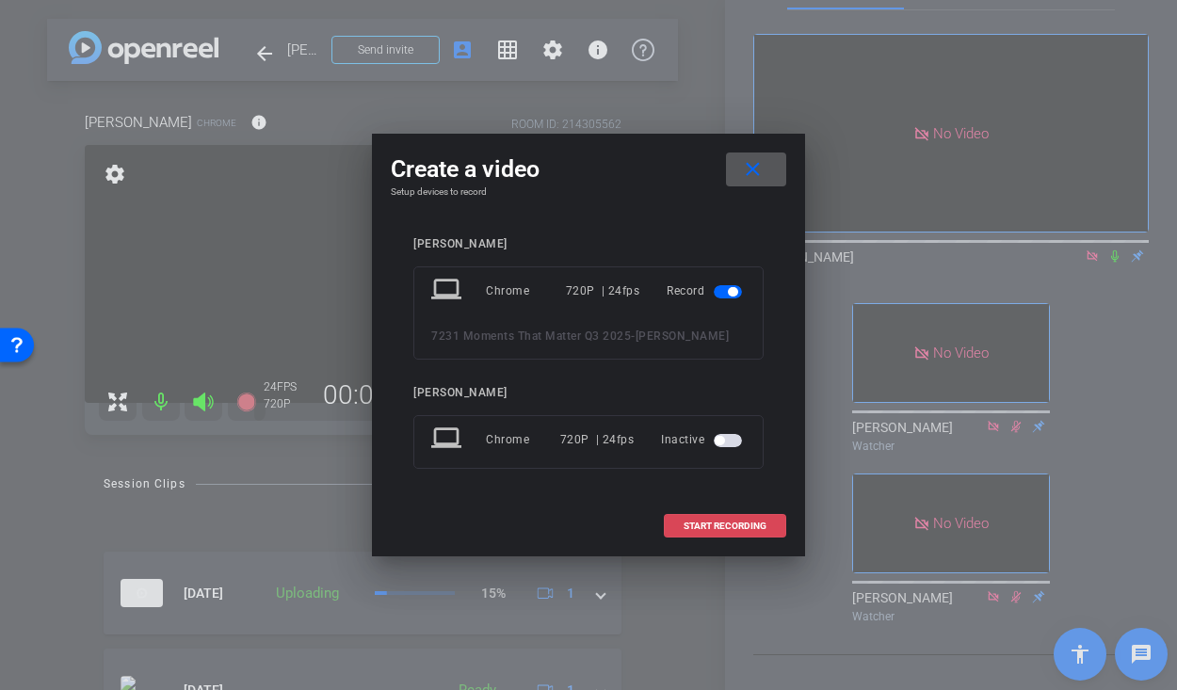
click at [731, 524] on span "START RECORDING" at bounding box center [725, 526] width 83 height 9
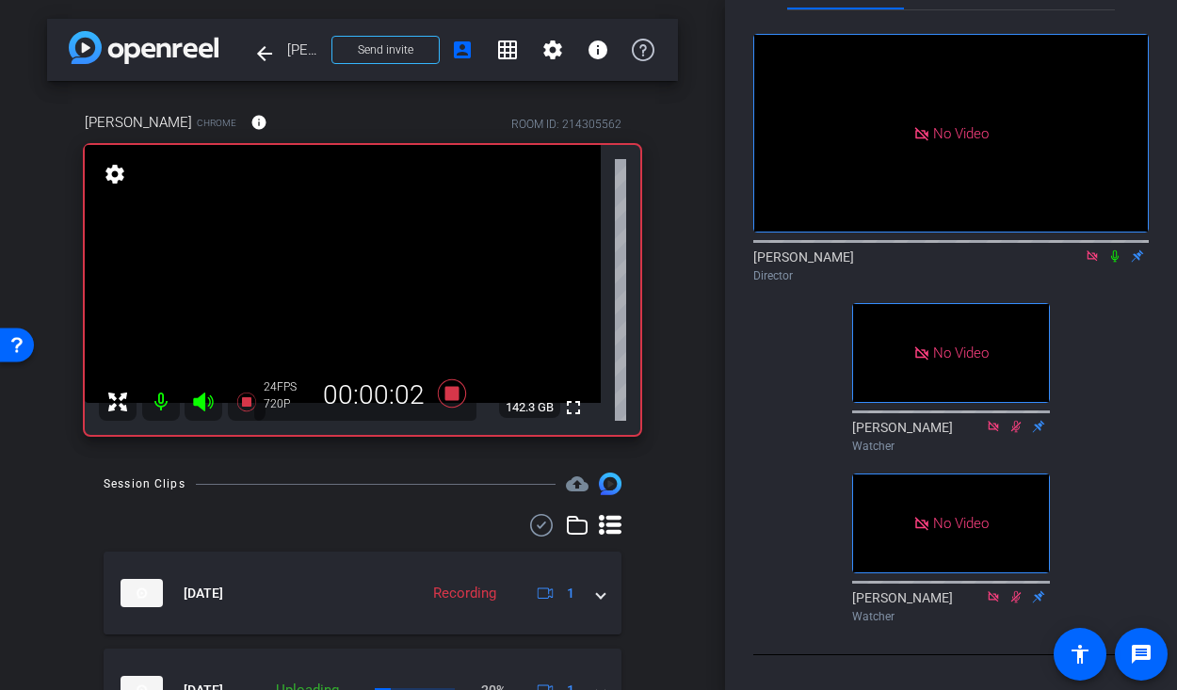
click at [676, 476] on div "Session Clips cloud_upload Aug 27, 2025 Recording 1 Aug 27, 2025 Uploading 20% …" at bounding box center [362, 684] width 631 height 423
click at [1076, 284] on div "Jon Williams Director" at bounding box center [952, 266] width 396 height 37
click at [1076, 263] on icon at bounding box center [1115, 256] width 15 height 13
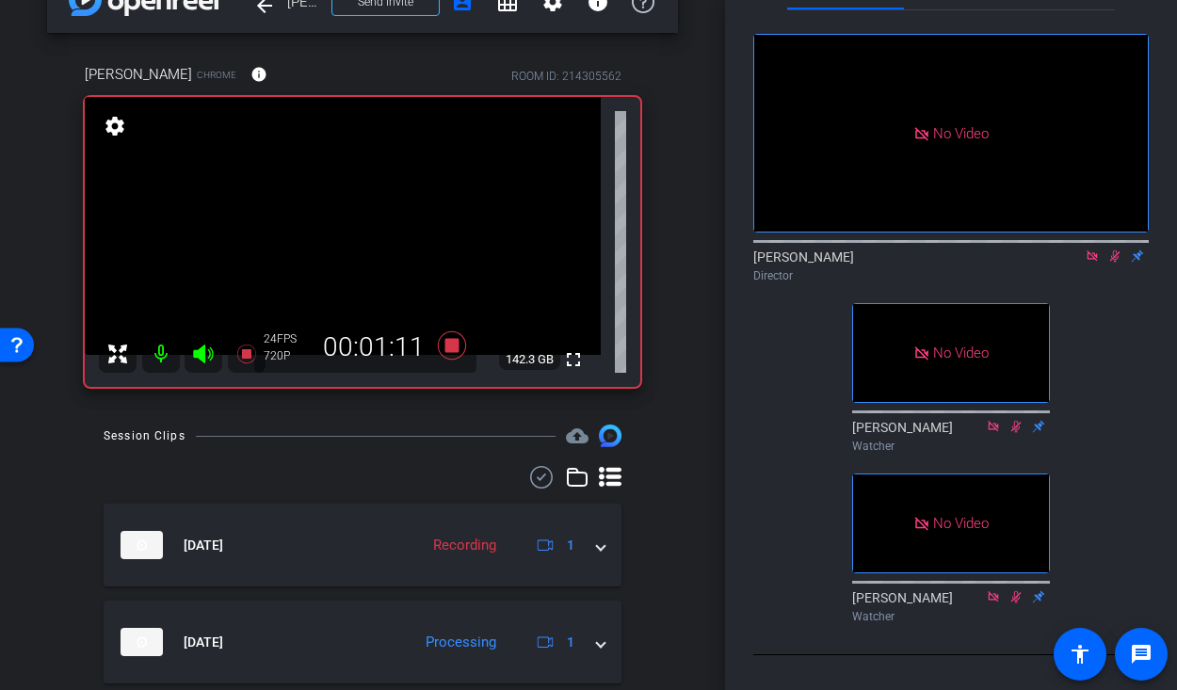
scroll to position [0, 0]
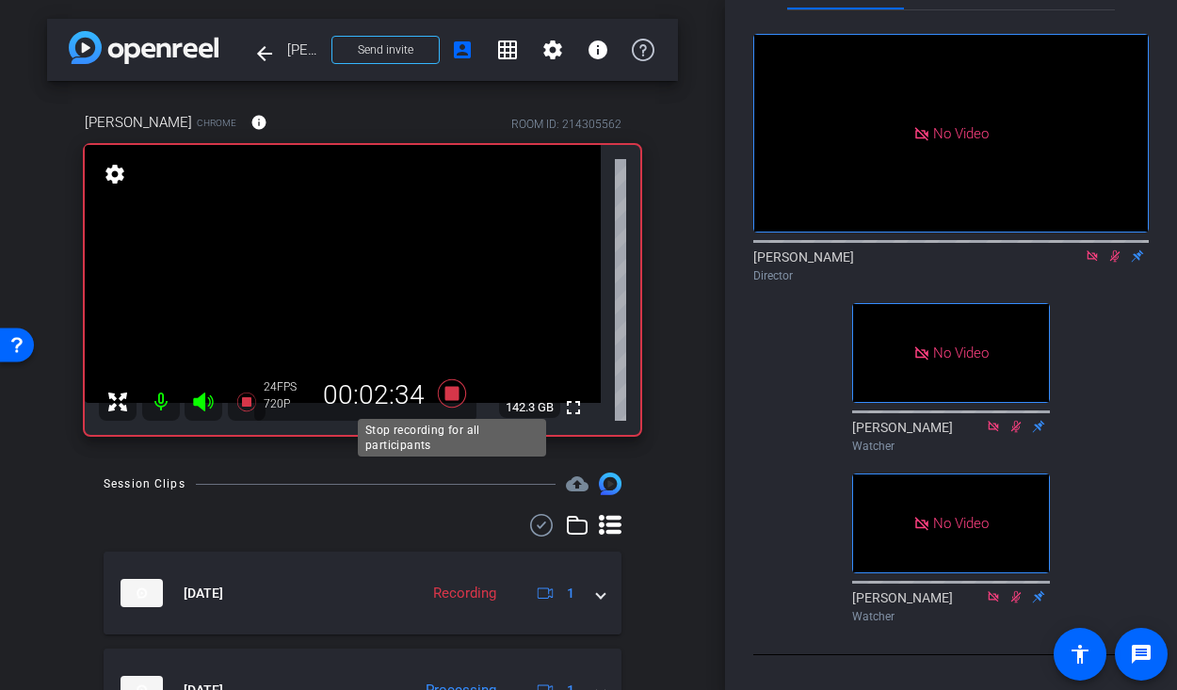
click at [452, 397] on icon at bounding box center [452, 394] width 28 height 28
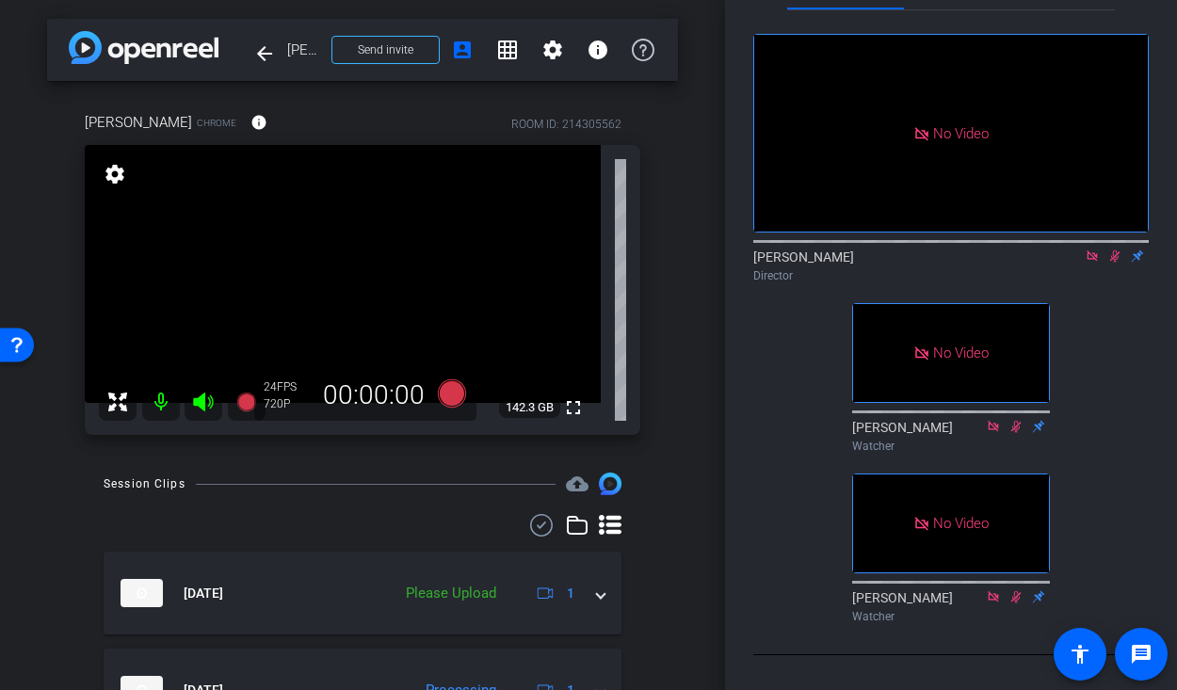
click at [1076, 284] on div "Jon Williams Director" at bounding box center [952, 266] width 396 height 37
click at [1076, 263] on icon at bounding box center [1115, 256] width 15 height 13
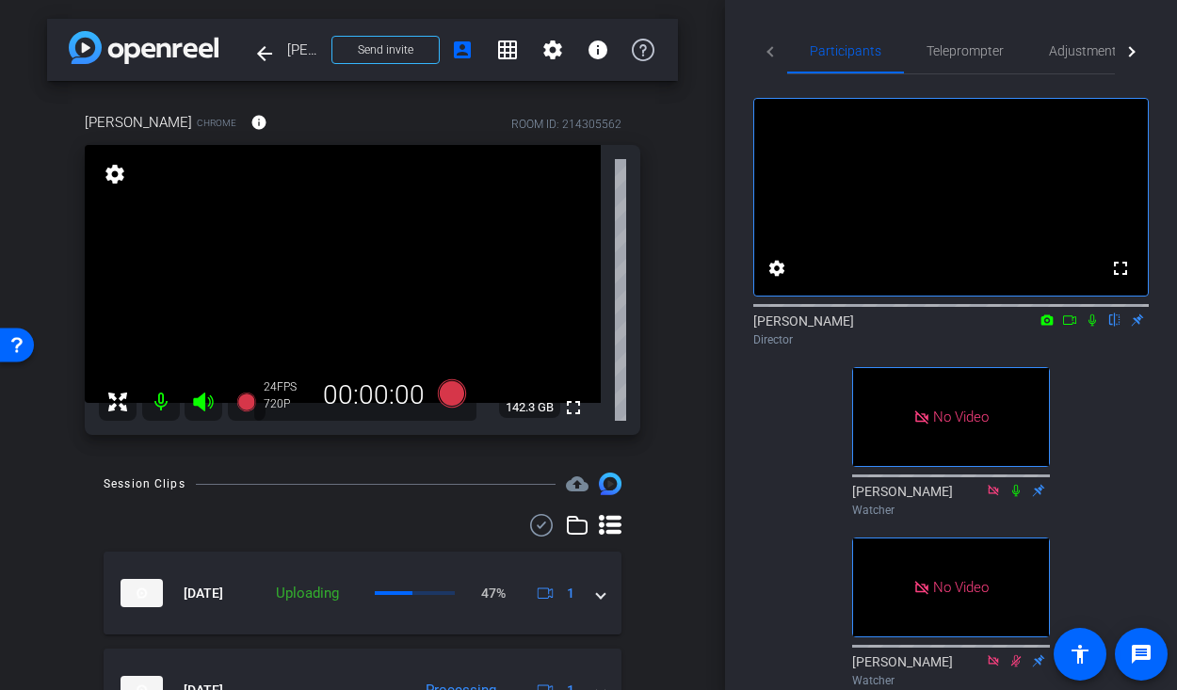
click at [1071, 327] on icon at bounding box center [1070, 320] width 15 height 13
click at [1070, 327] on icon at bounding box center [1070, 320] width 15 height 13
click at [1095, 327] on icon at bounding box center [1092, 320] width 15 height 13
click at [1078, 329] on mat-icon at bounding box center [1070, 320] width 23 height 17
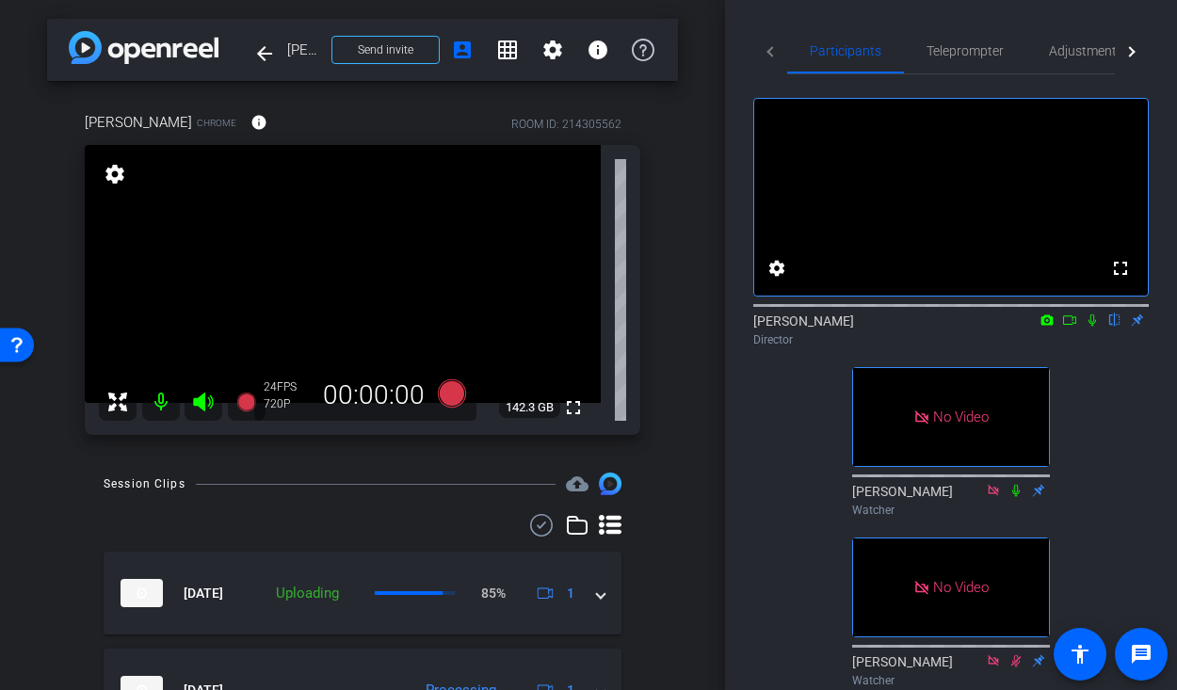
click at [1070, 327] on icon at bounding box center [1070, 320] width 15 height 13
click at [1093, 327] on icon at bounding box center [1092, 320] width 15 height 13
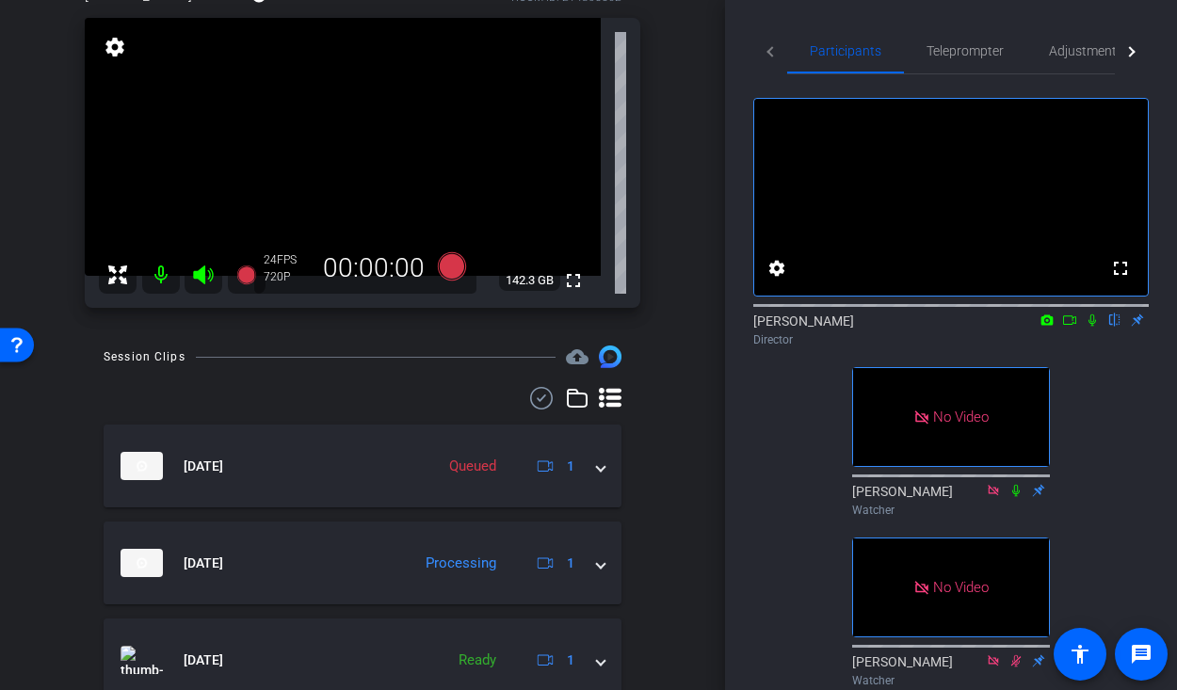
scroll to position [117, 0]
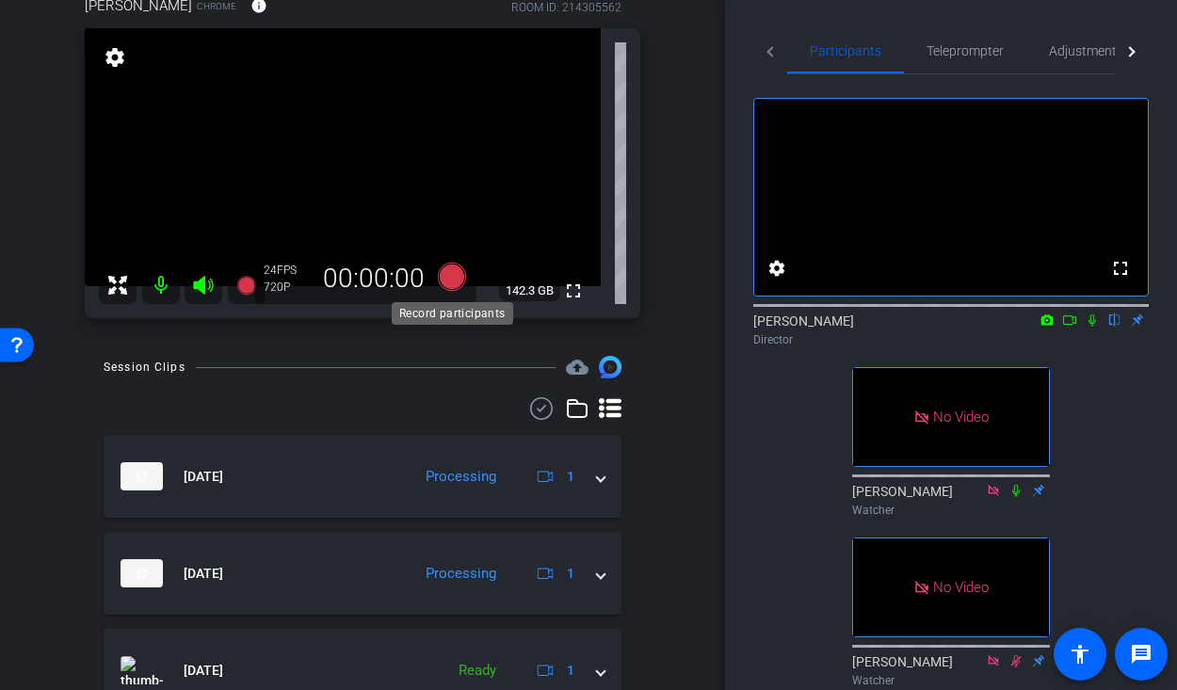
click at [452, 279] on icon at bounding box center [452, 277] width 28 height 28
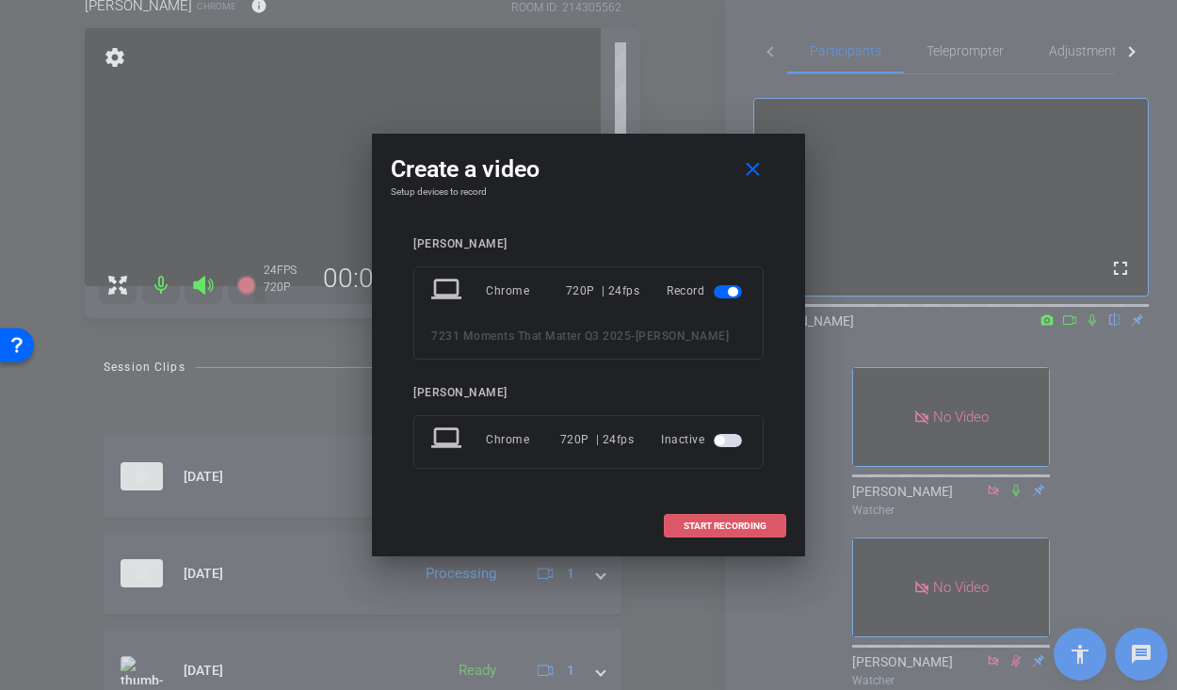
click at [753, 523] on span "START RECORDING" at bounding box center [725, 526] width 83 height 9
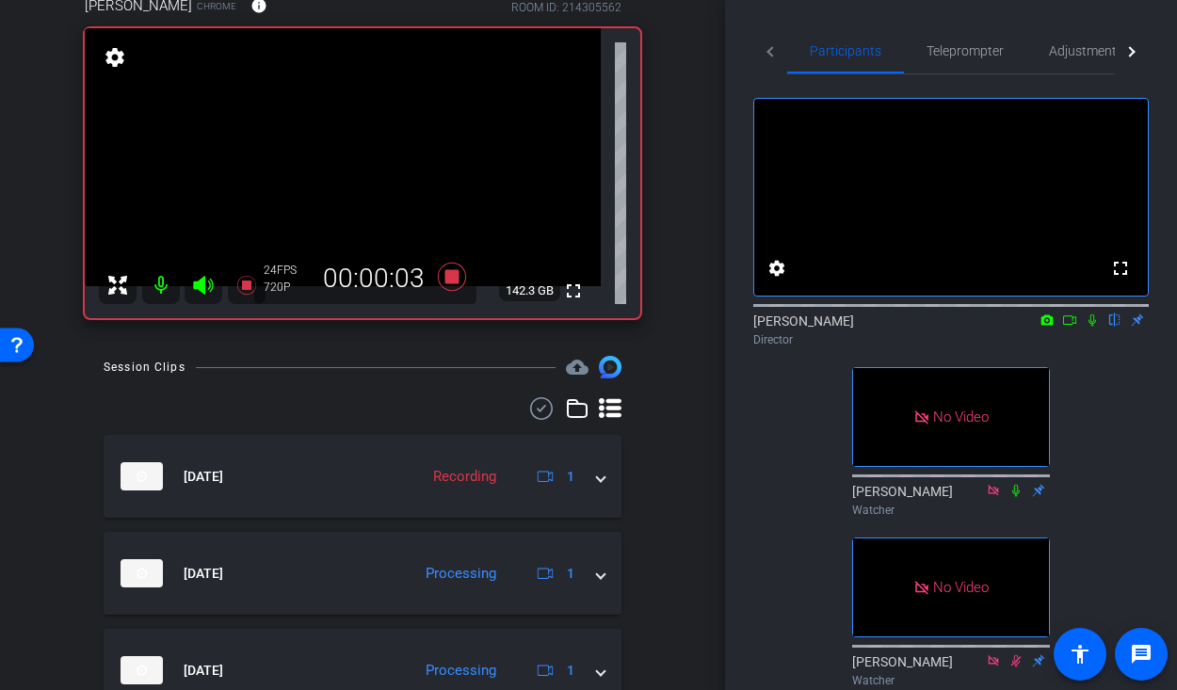
click at [1075, 327] on icon at bounding box center [1070, 320] width 15 height 13
click at [1074, 327] on icon at bounding box center [1070, 320] width 15 height 13
click at [1071, 327] on icon at bounding box center [1070, 320] width 15 height 13
click at [1074, 325] on icon at bounding box center [1070, 320] width 13 height 9
click at [1064, 327] on icon at bounding box center [1070, 320] width 15 height 13
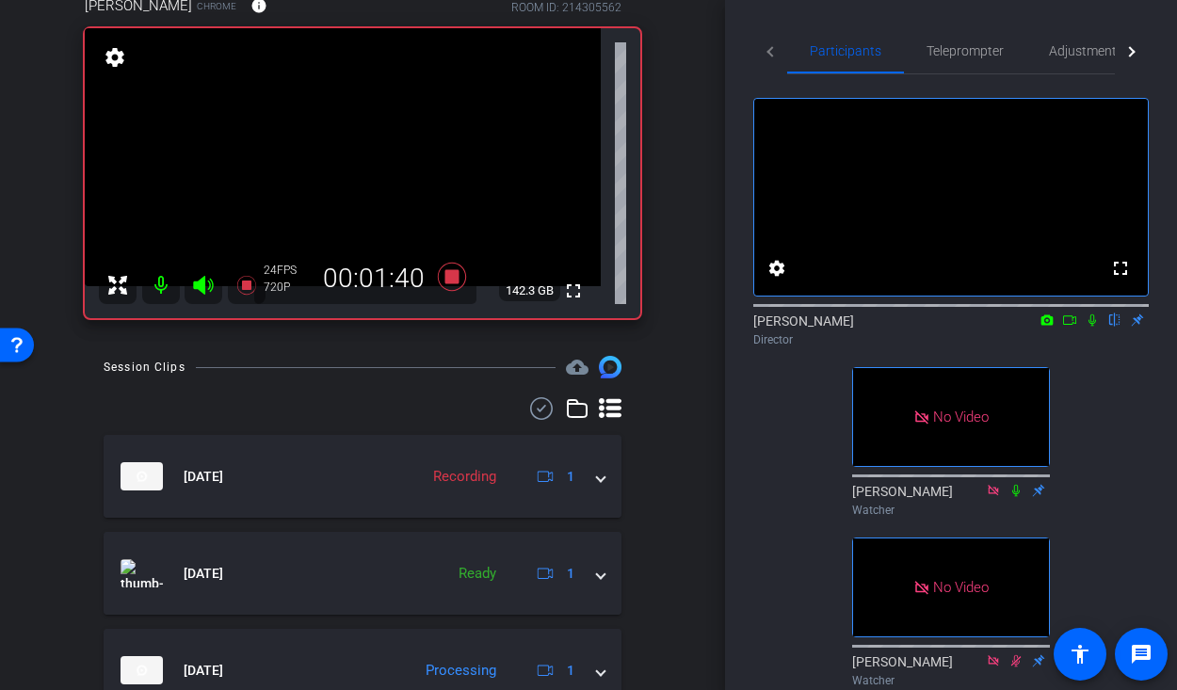
click at [1092, 327] on icon at bounding box center [1092, 320] width 15 height 13
click at [1088, 327] on icon at bounding box center [1092, 320] width 15 height 13
click at [1090, 327] on icon at bounding box center [1092, 320] width 15 height 13
click at [1092, 327] on icon at bounding box center [1092, 320] width 15 height 13
click at [1090, 327] on icon at bounding box center [1092, 320] width 15 height 13
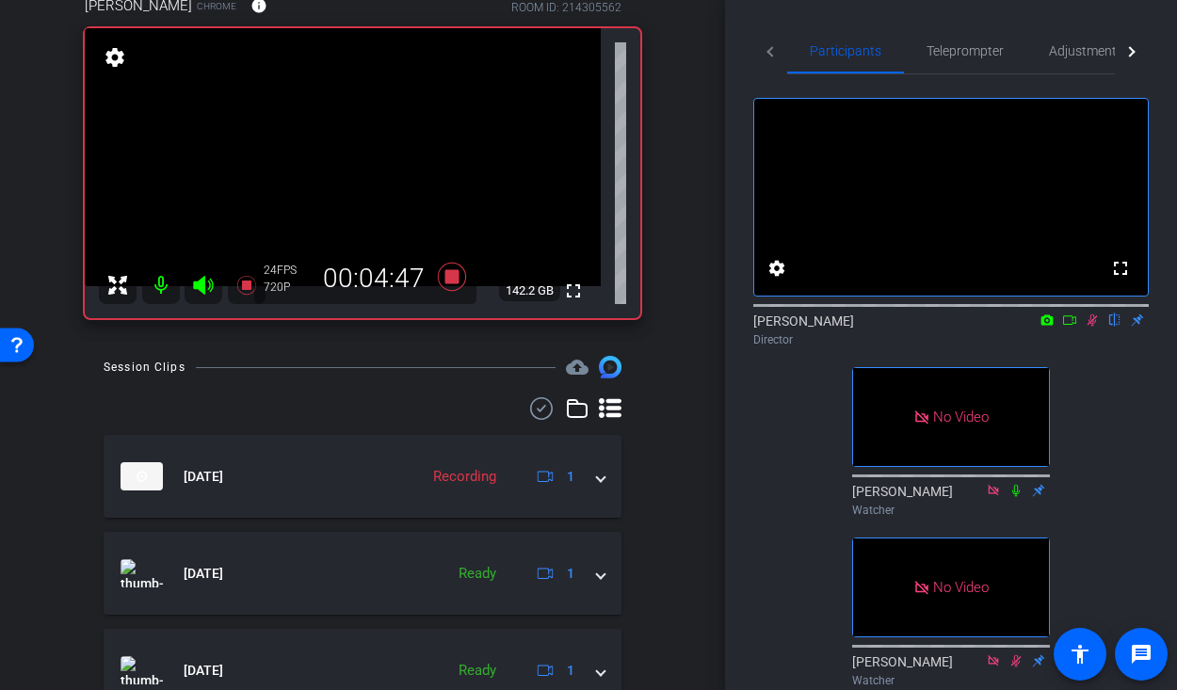
click at [1073, 325] on icon at bounding box center [1070, 320] width 13 height 9
click at [1094, 327] on icon at bounding box center [1092, 320] width 15 height 13
click at [1094, 327] on icon at bounding box center [1093, 321] width 8 height 12
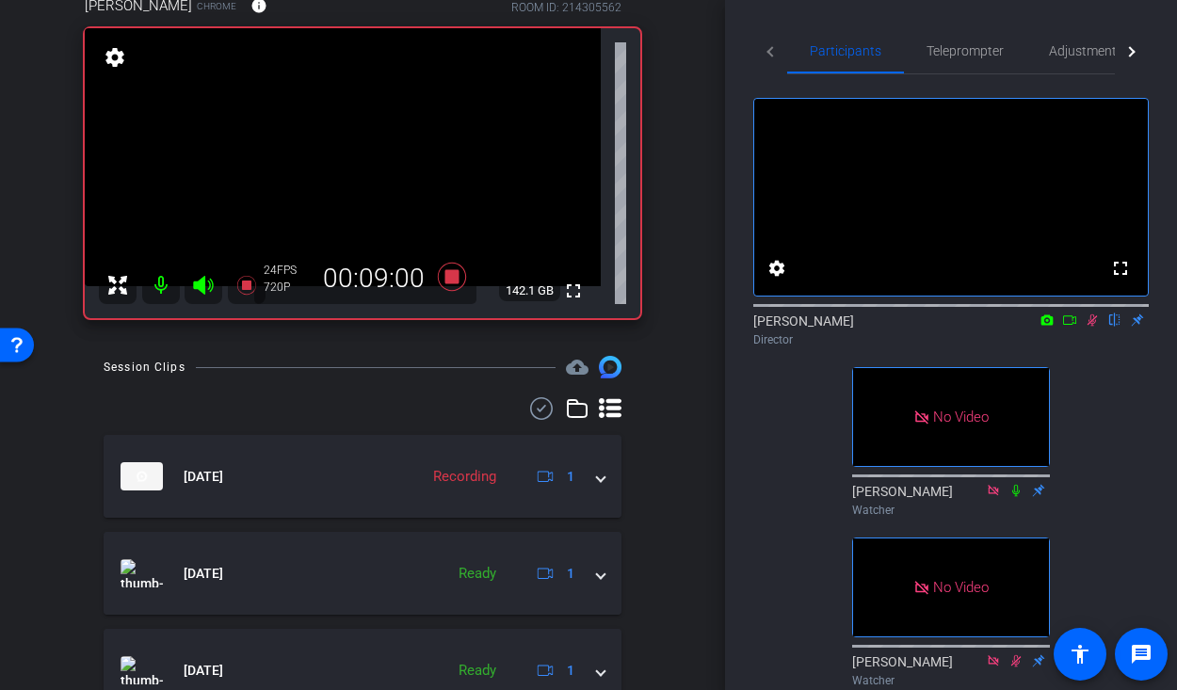
click at [1090, 327] on icon at bounding box center [1093, 321] width 10 height 12
click at [457, 279] on icon at bounding box center [452, 277] width 28 height 28
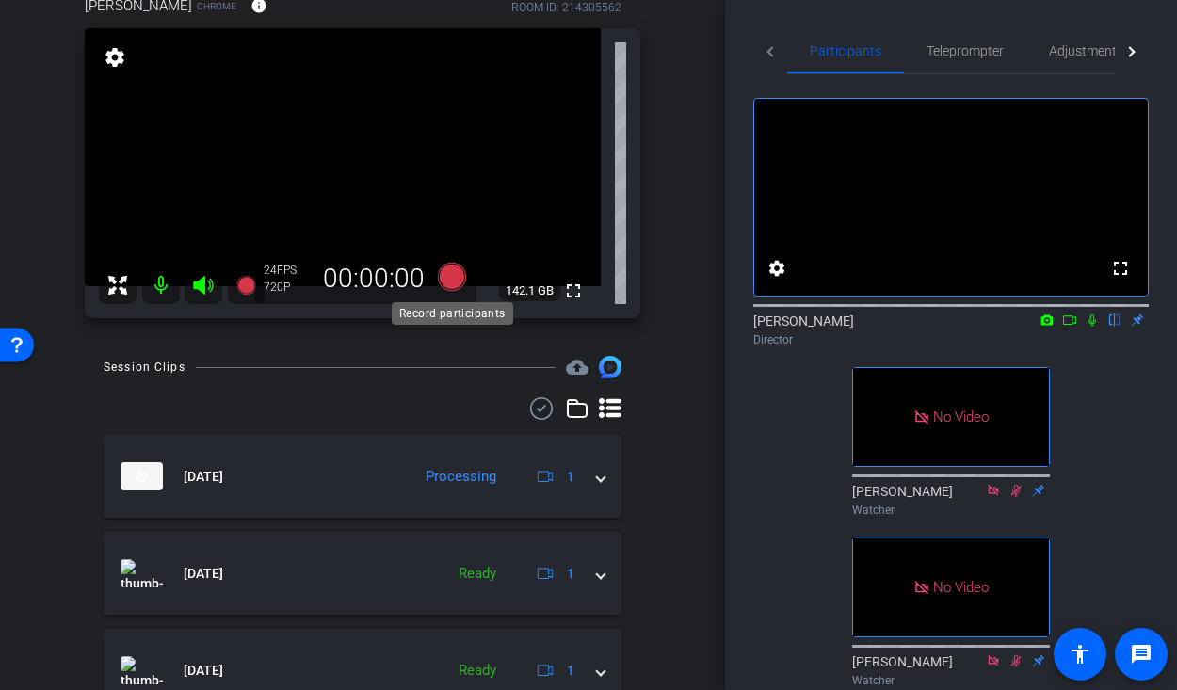
click at [454, 281] on icon at bounding box center [452, 277] width 28 height 28
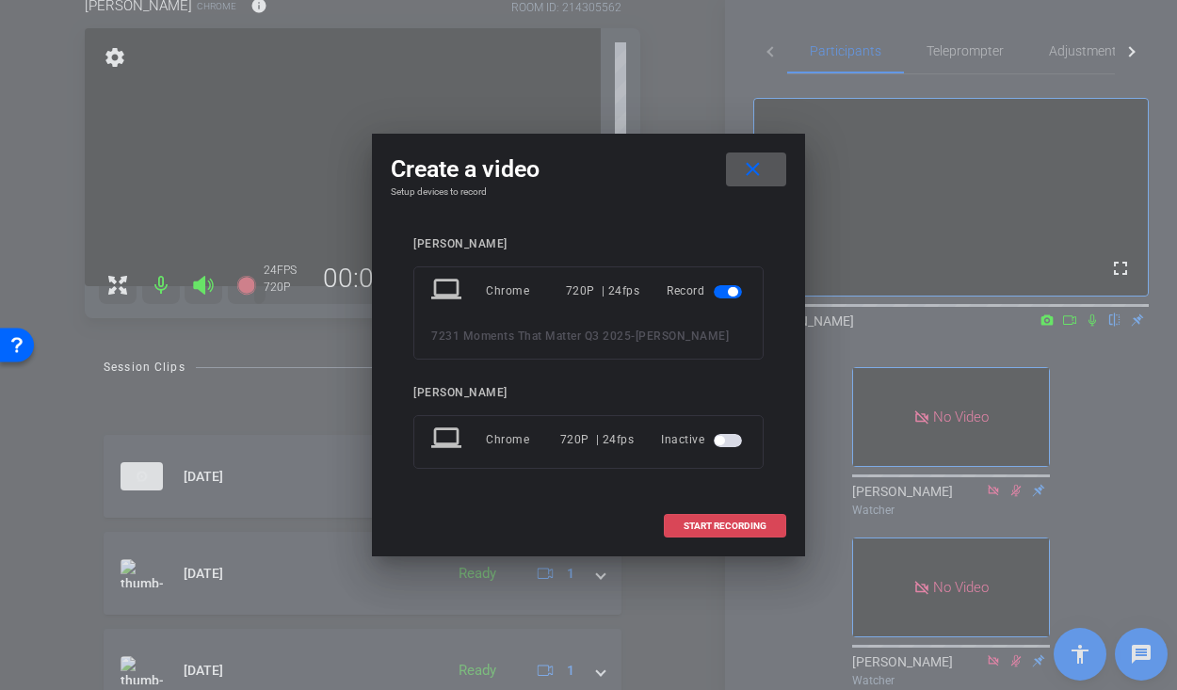
click at [742, 532] on span at bounding box center [725, 526] width 121 height 45
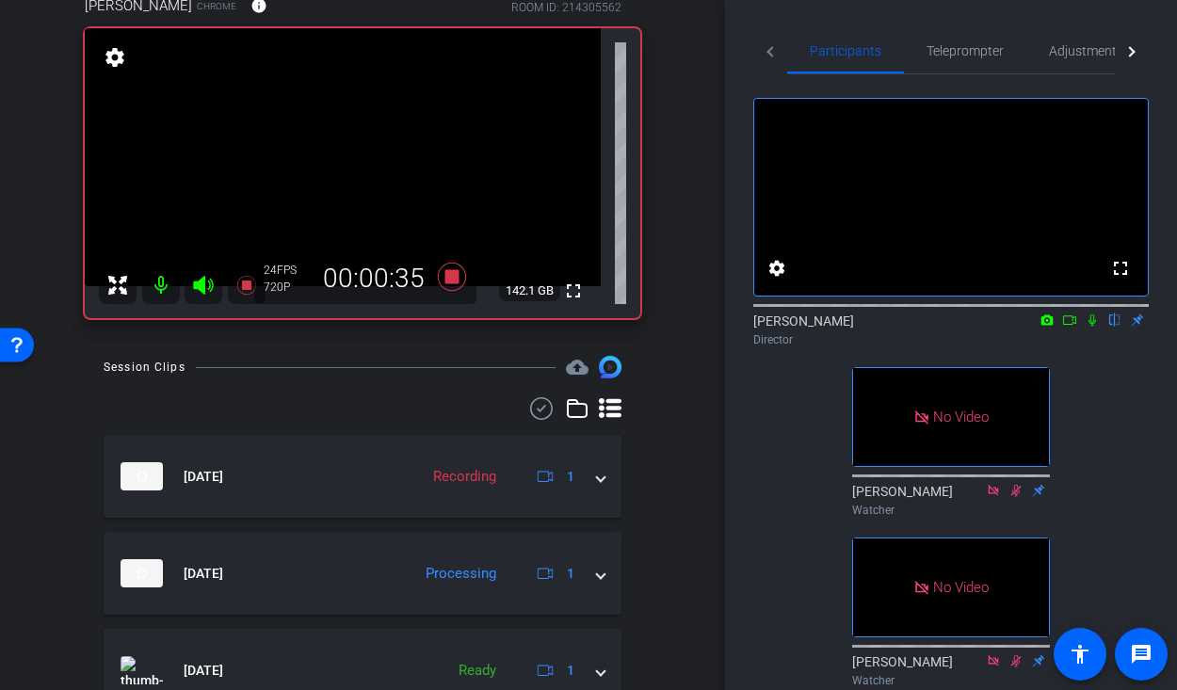
click at [1090, 327] on icon at bounding box center [1092, 320] width 15 height 13
click at [1094, 327] on icon at bounding box center [1092, 320] width 15 height 13
click at [1093, 327] on icon at bounding box center [1093, 321] width 8 height 12
click at [1098, 327] on icon at bounding box center [1092, 320] width 15 height 13
click at [1092, 327] on icon at bounding box center [1092, 320] width 15 height 13
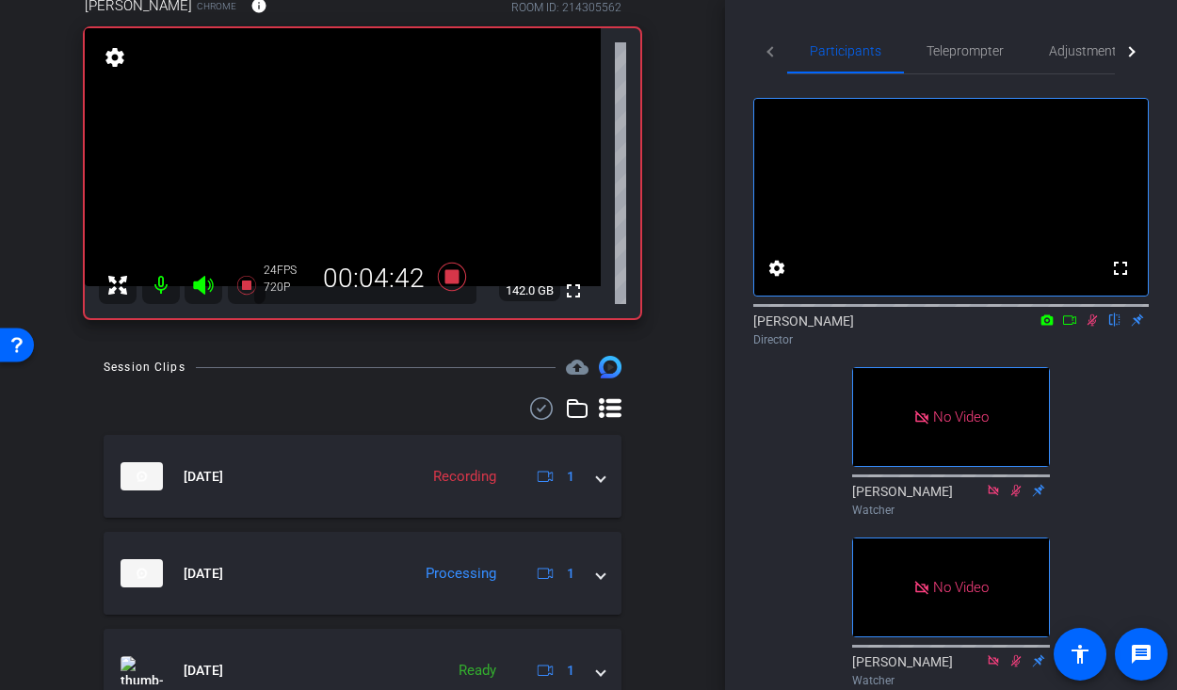
click at [1095, 327] on icon at bounding box center [1092, 320] width 15 height 13
click at [1096, 327] on icon at bounding box center [1093, 321] width 10 height 12
click at [1092, 327] on icon at bounding box center [1092, 320] width 15 height 13
click at [1094, 327] on icon at bounding box center [1092, 320] width 15 height 13
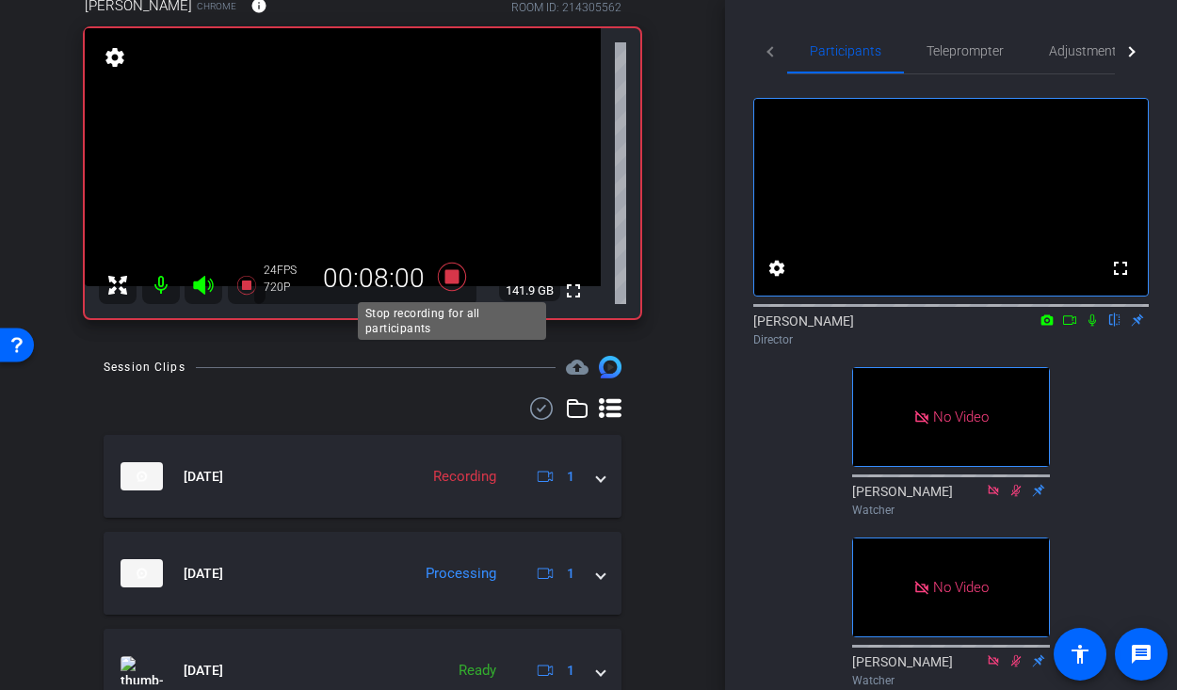
click at [453, 272] on icon at bounding box center [452, 277] width 28 height 28
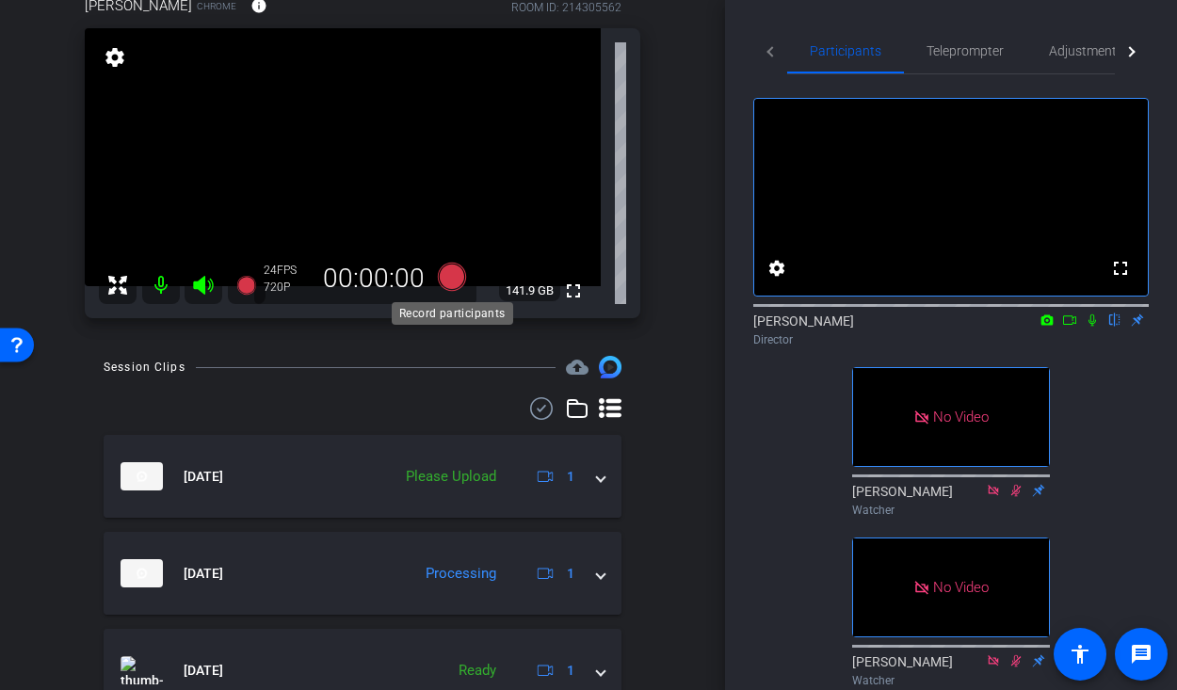
click at [453, 272] on icon at bounding box center [452, 277] width 28 height 28
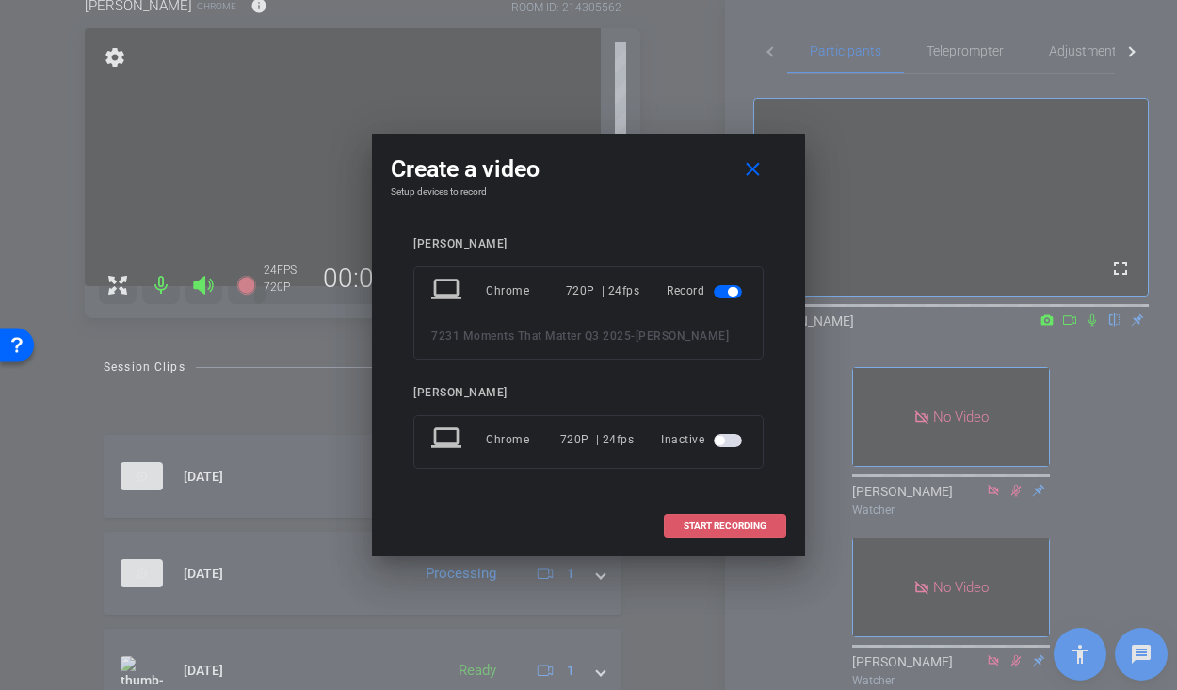
click at [693, 514] on span at bounding box center [725, 526] width 121 height 45
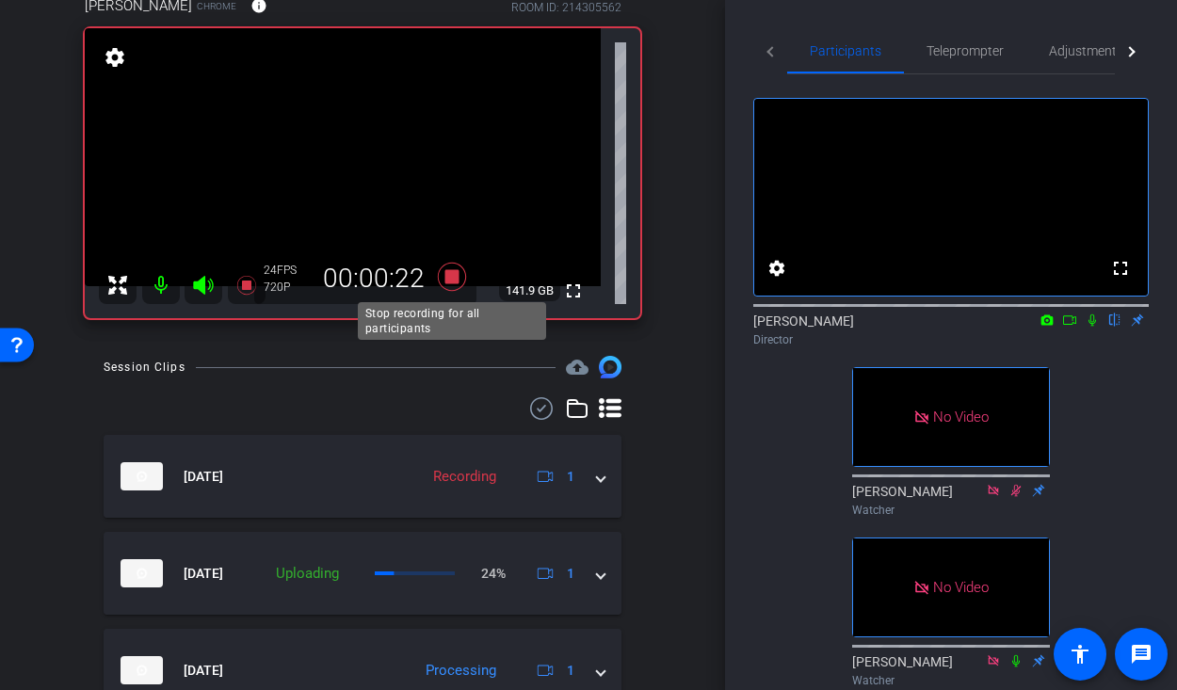
click at [455, 274] on icon at bounding box center [452, 277] width 28 height 28
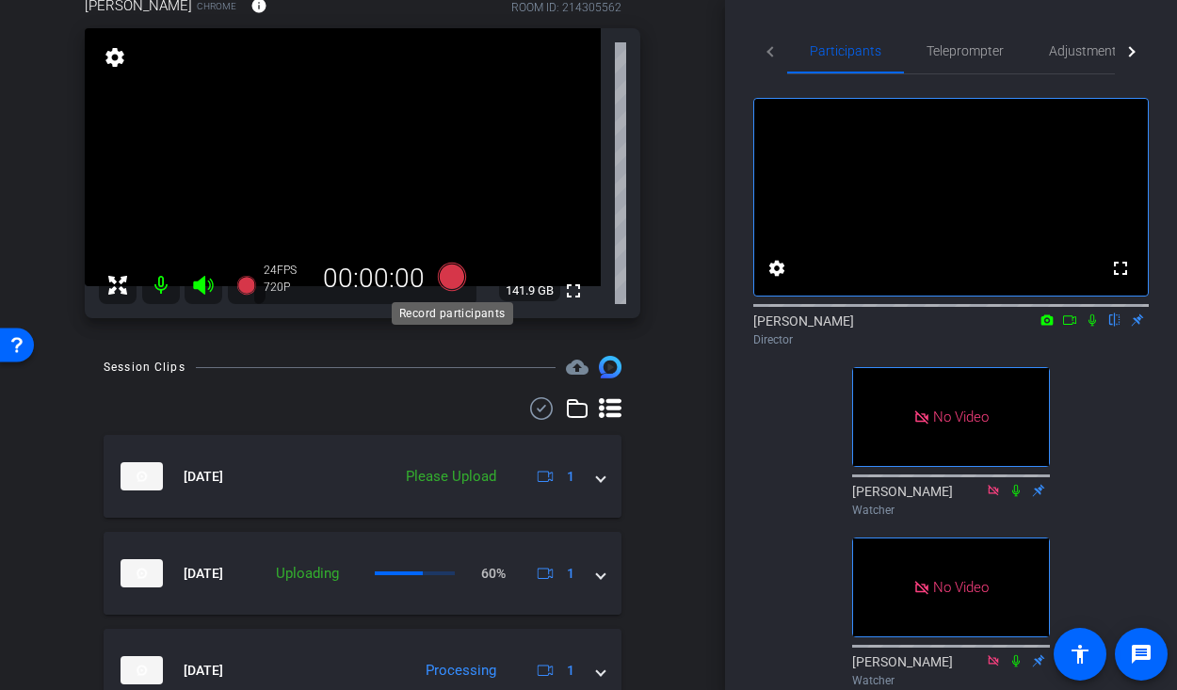
click at [449, 262] on icon at bounding box center [452, 277] width 45 height 34
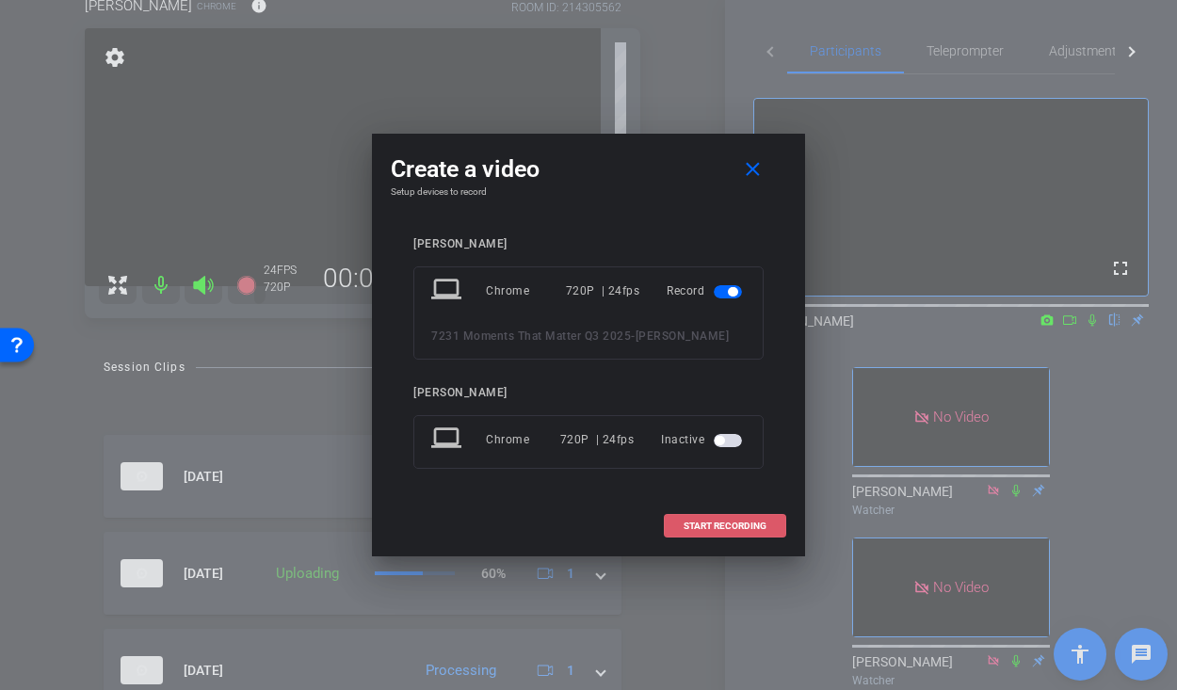
click at [726, 535] on span at bounding box center [725, 526] width 121 height 45
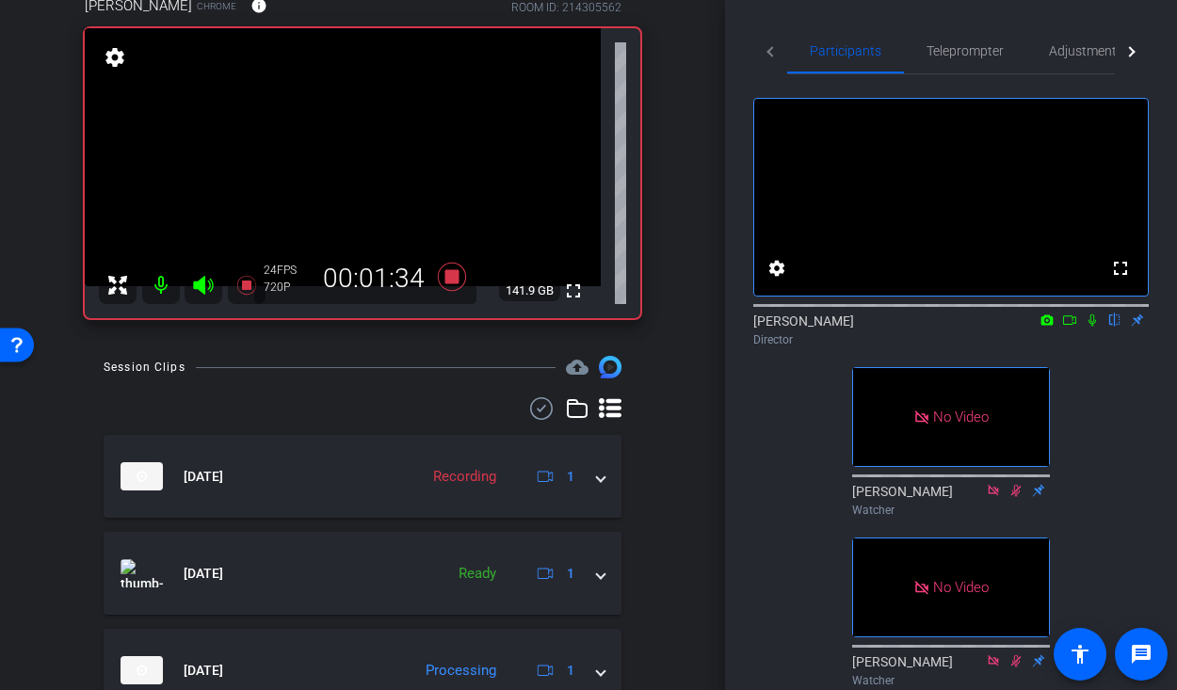
click at [1093, 327] on icon at bounding box center [1092, 320] width 15 height 13
click at [1094, 327] on icon at bounding box center [1092, 320] width 15 height 13
click at [1092, 327] on icon at bounding box center [1092, 320] width 15 height 13
click at [1087, 327] on icon at bounding box center [1092, 320] width 15 height 13
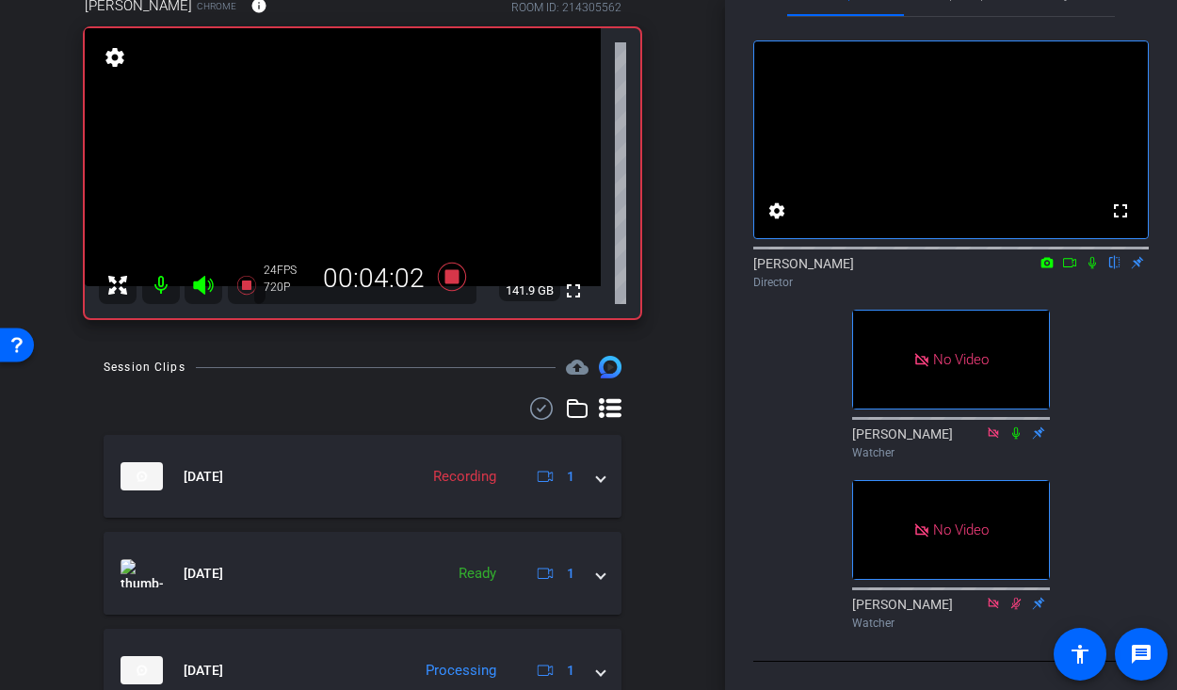
scroll to position [0, 0]
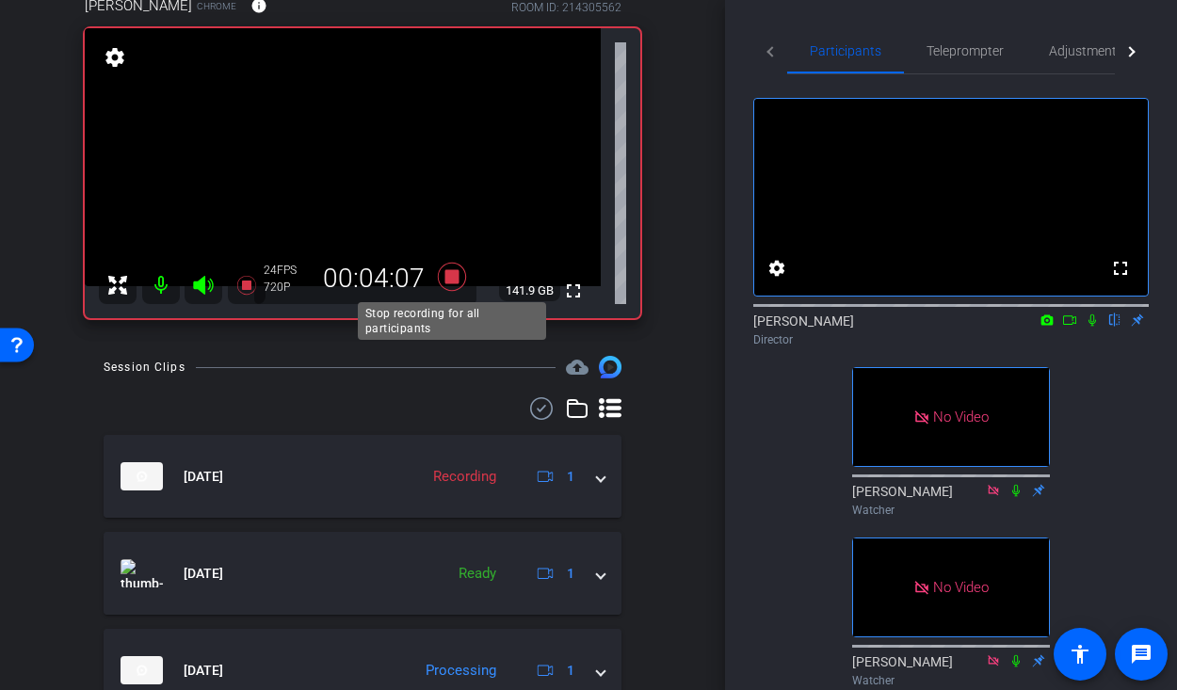
click at [456, 281] on icon at bounding box center [452, 277] width 28 height 28
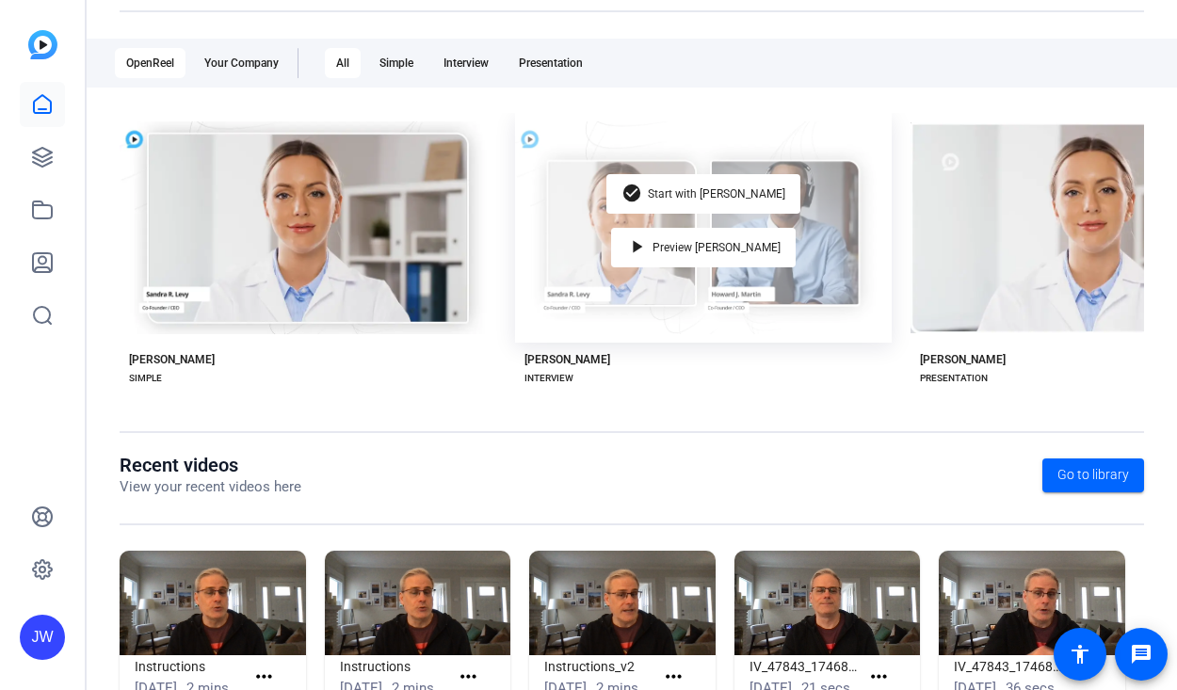
scroll to position [290, 0]
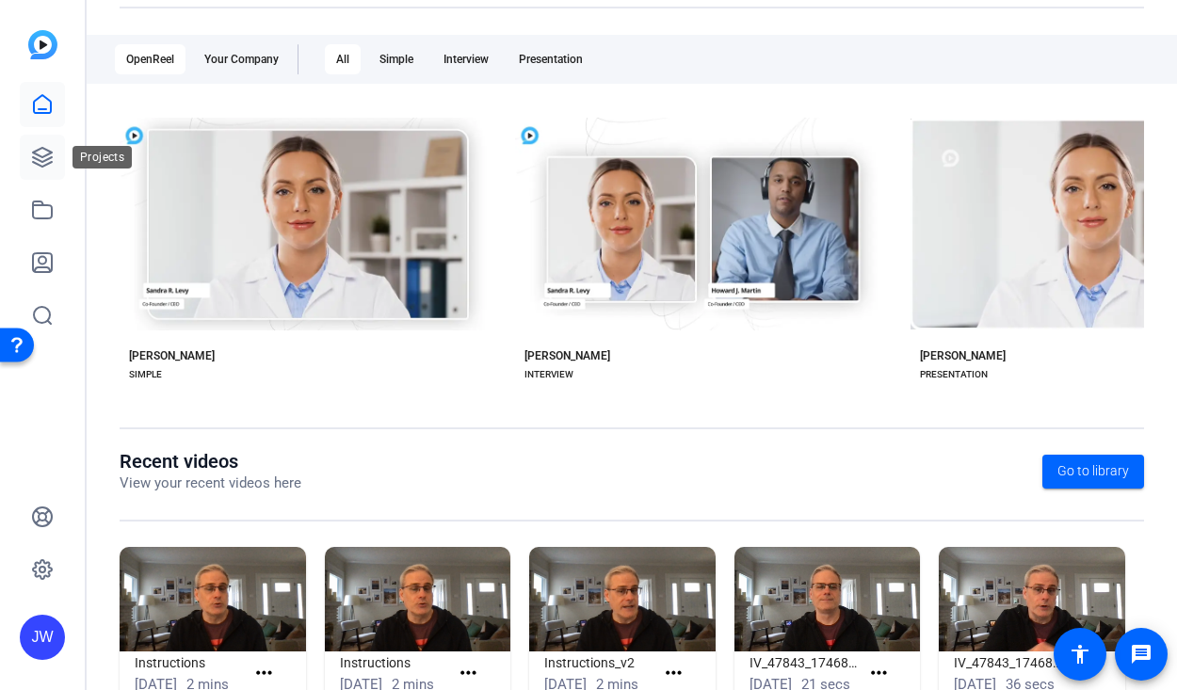
click at [49, 157] on icon at bounding box center [42, 157] width 19 height 19
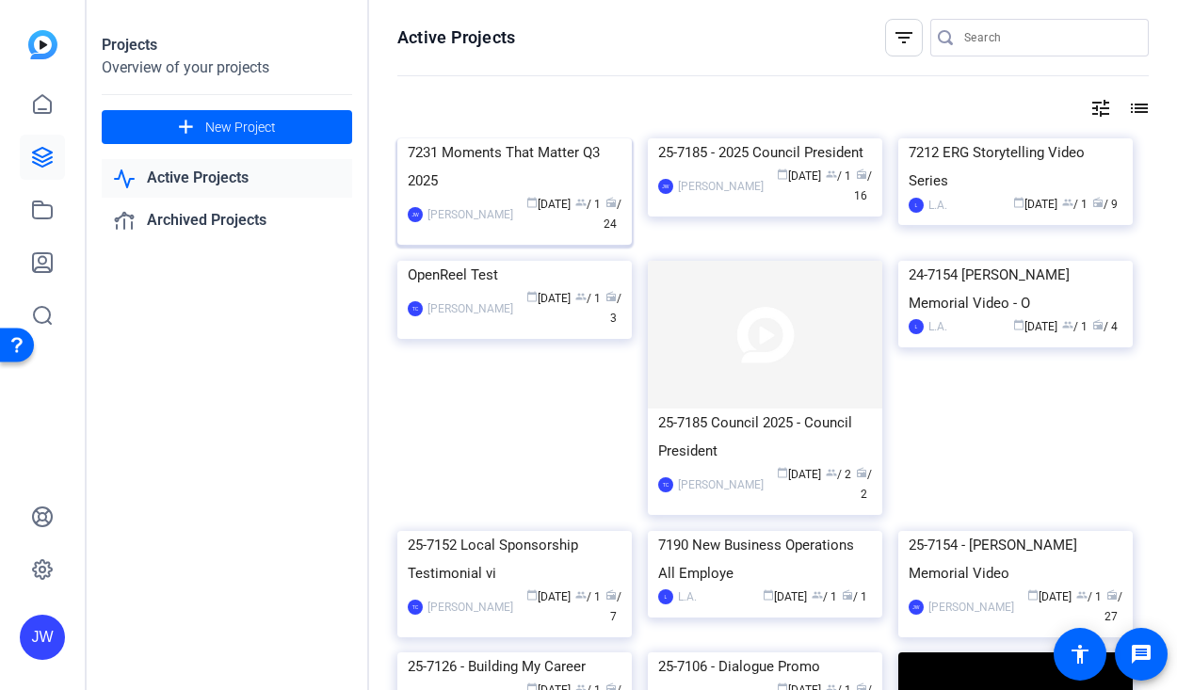
click at [563, 195] on div "7231 Moments That Matter Q3 2025" at bounding box center [515, 166] width 214 height 57
